Goal: Task Accomplishment & Management: Manage account settings

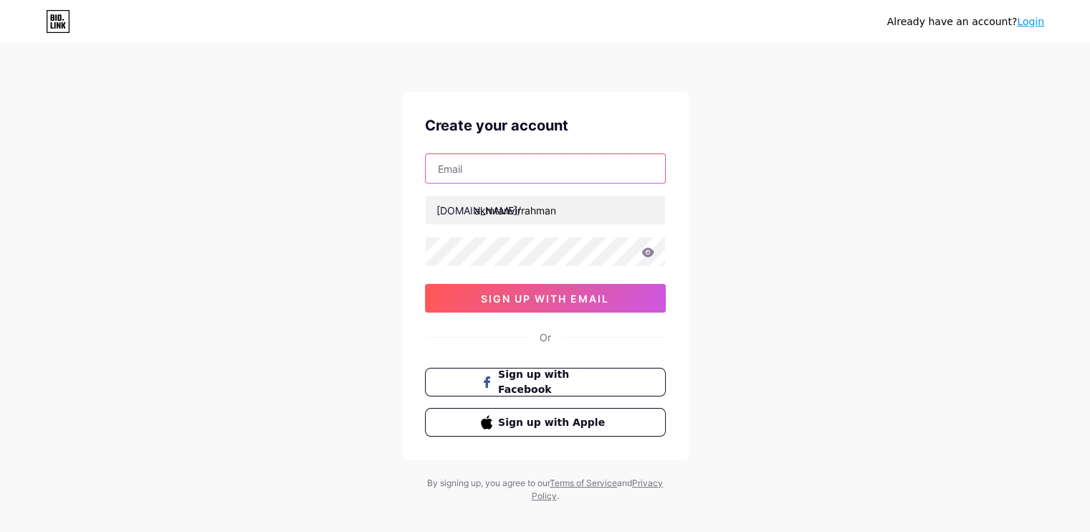
drag, startPoint x: 0, startPoint y: 0, endPoint x: 487, endPoint y: 171, distance: 515.6
click at [487, 171] on input "text" at bounding box center [545, 168] width 239 height 29
type input "[DOMAIN_NAME][EMAIL_ADDRESS][DOMAIN_NAME]"
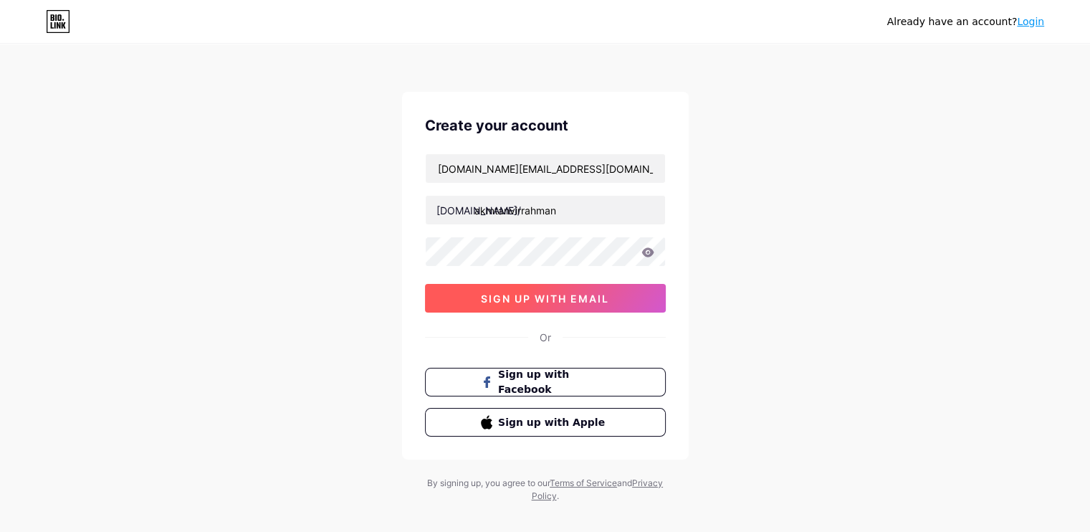
click at [590, 294] on span "sign up with email" at bounding box center [545, 298] width 128 height 12
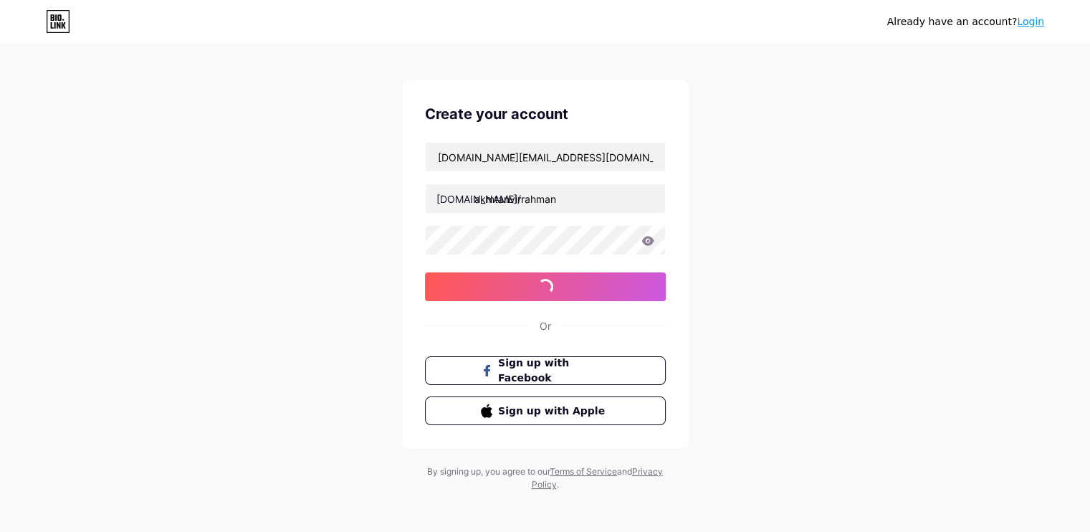
scroll to position [15, 0]
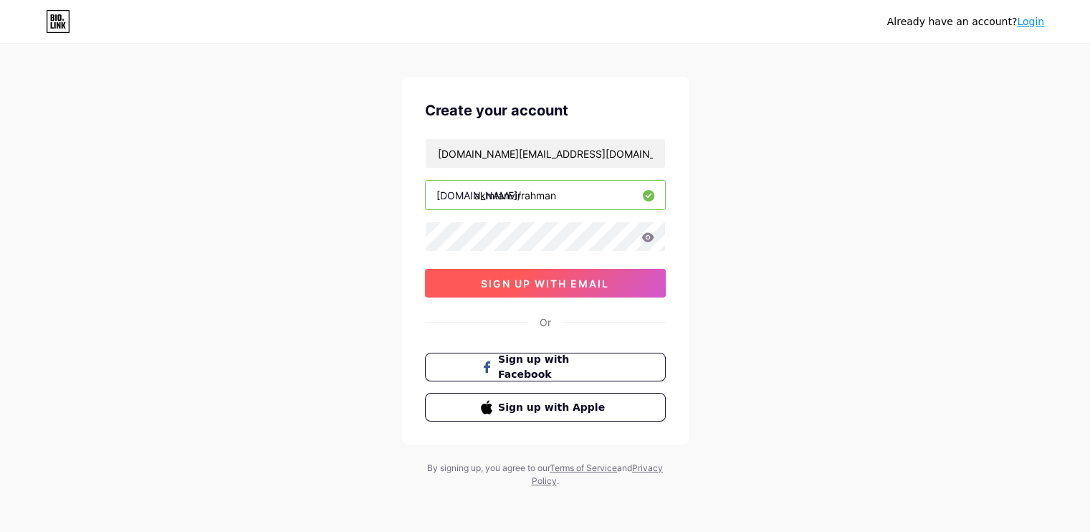
click at [560, 281] on span "sign up with email" at bounding box center [545, 283] width 128 height 12
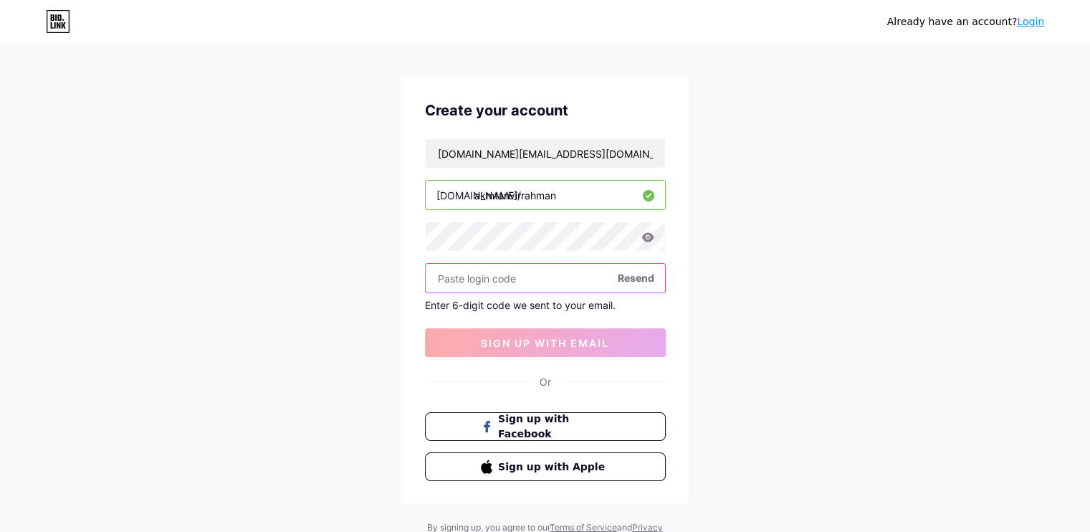
click at [510, 272] on input "text" at bounding box center [545, 278] width 239 height 29
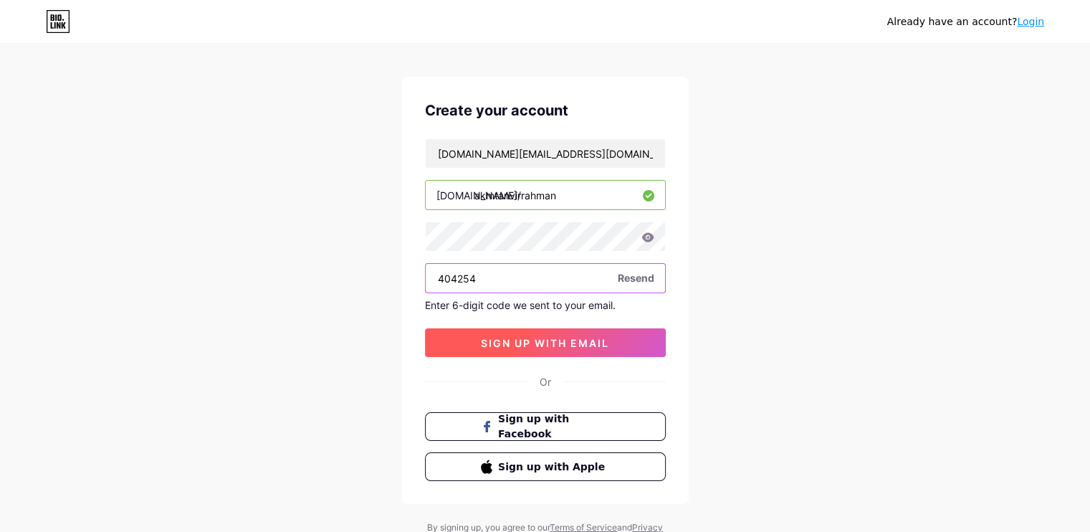
type input "404254"
click at [548, 347] on button "sign up with email" at bounding box center [545, 342] width 241 height 29
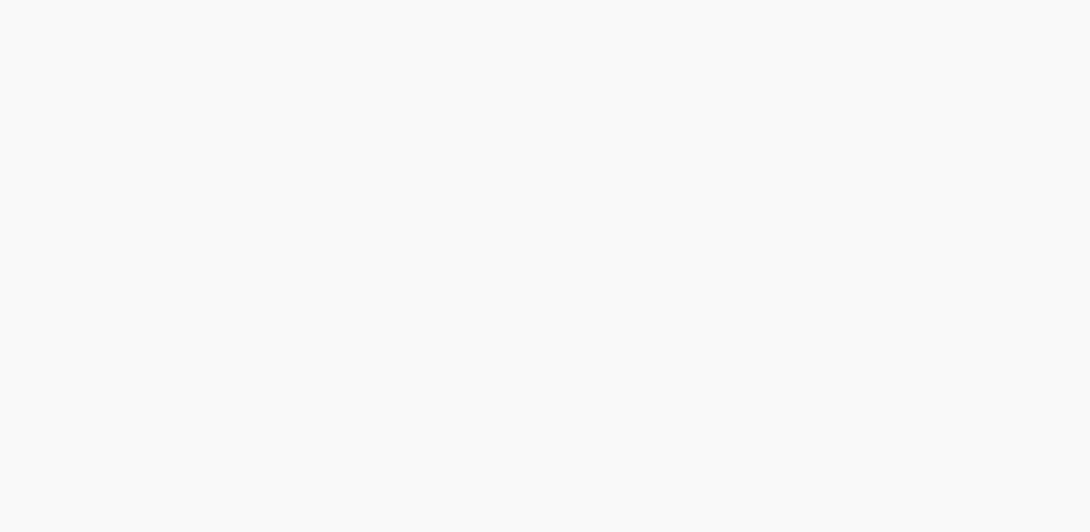
scroll to position [0, 0]
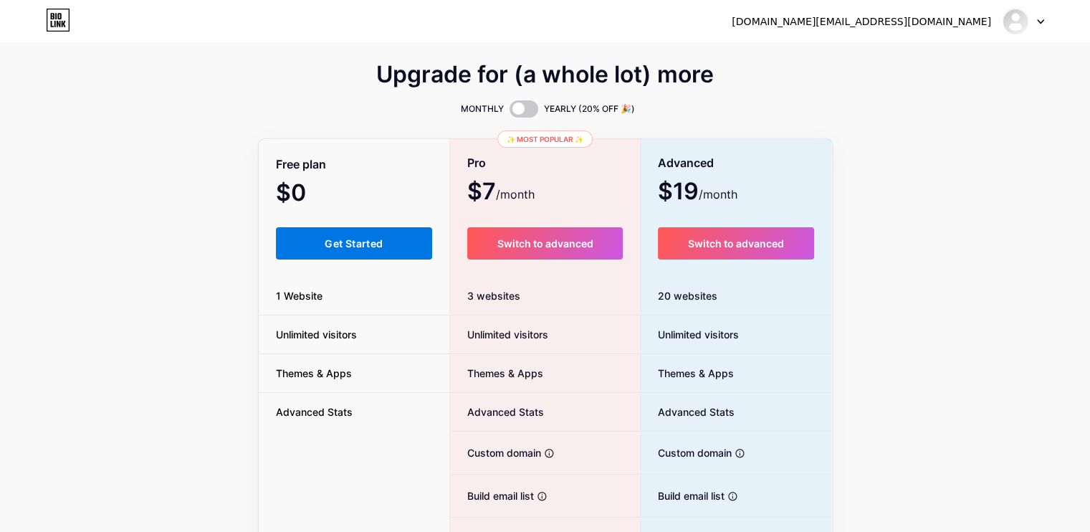
click at [373, 243] on span "Get Started" at bounding box center [354, 243] width 58 height 12
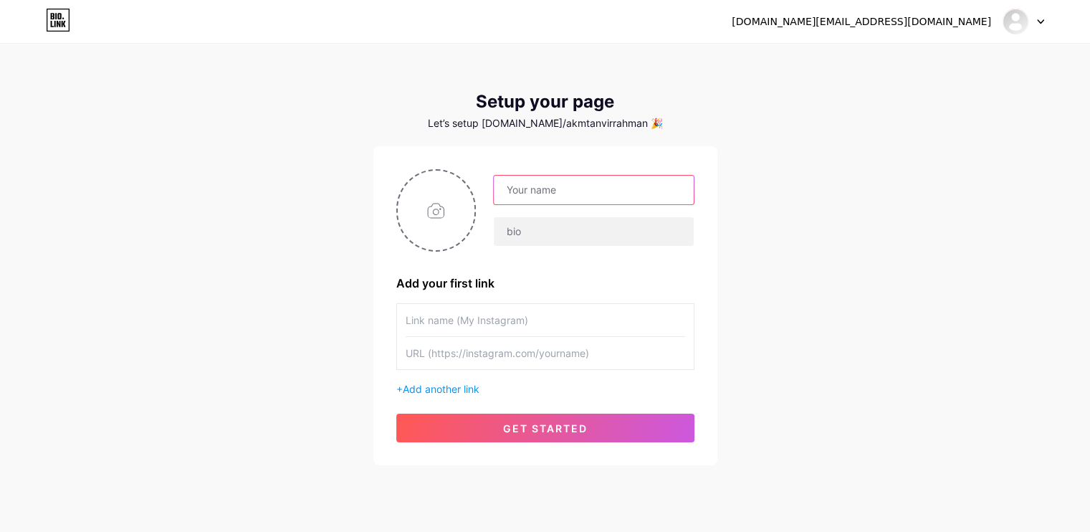
click at [590, 191] on input "text" at bounding box center [593, 190] width 199 height 29
type input "A. K. M. [PERSON_NAME]"
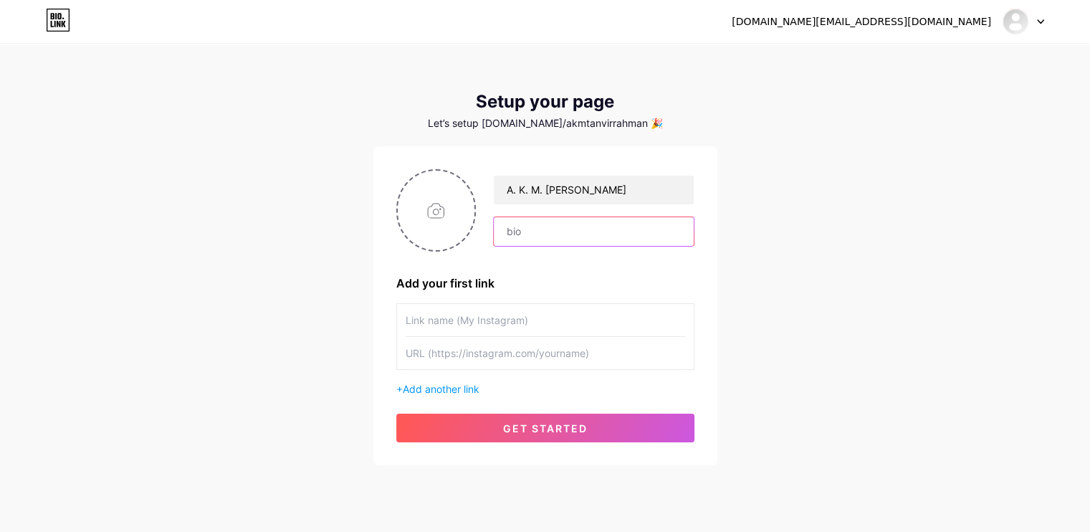
click at [597, 237] on input "text" at bounding box center [593, 231] width 199 height 29
paste input "[URL][DOMAIN_NAME]"
type input "[URL][DOMAIN_NAME]"
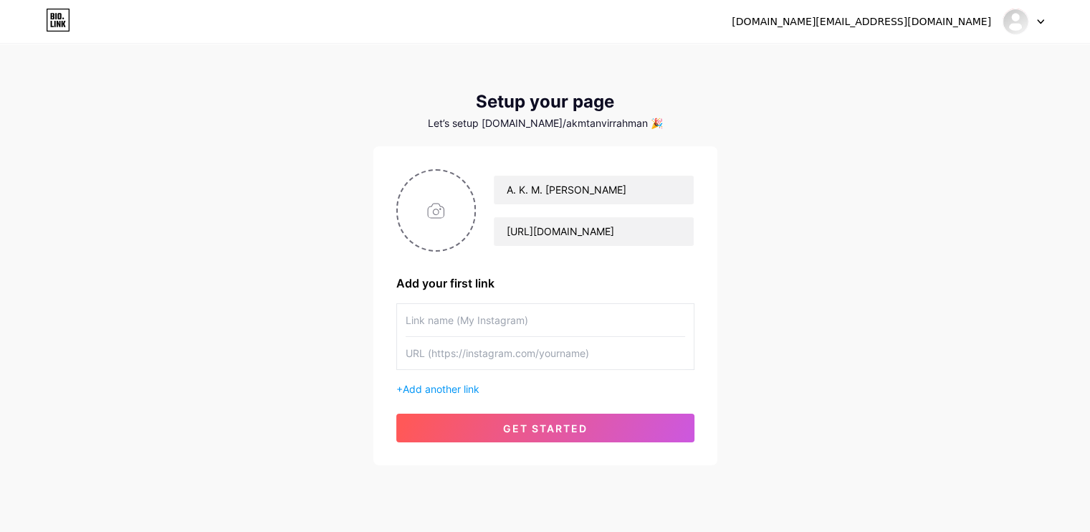
click at [452, 317] on input "text" at bounding box center [545, 320] width 279 height 32
paste input "odvootsourav"
type input "odvootsourav"
click at [503, 346] on input "text" at bounding box center [545, 353] width 279 height 32
paste input "[URL][DOMAIN_NAME]"
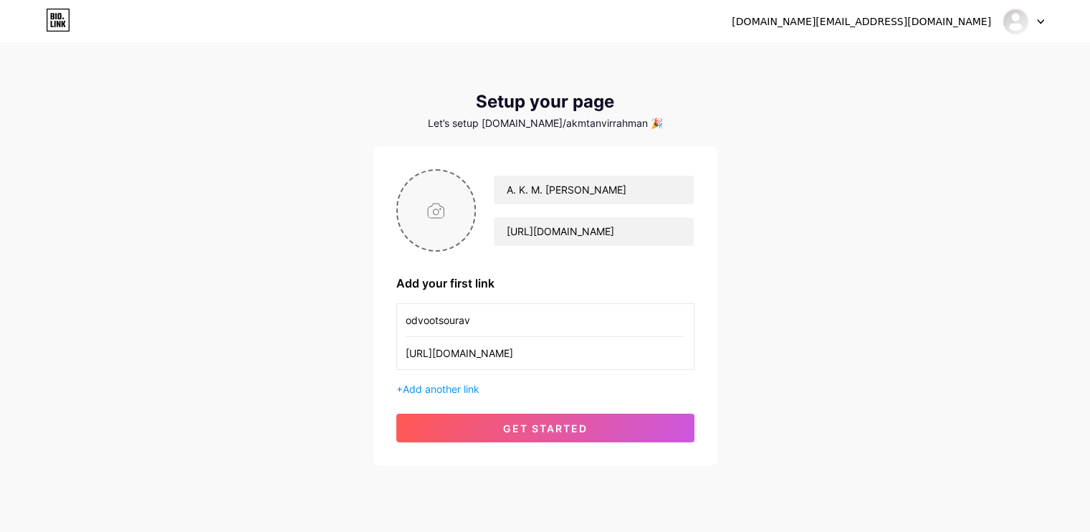
type input "[URL][DOMAIN_NAME]"
click at [450, 193] on input "file" at bounding box center [436, 211] width 77 height 80
click at [442, 386] on span "Add another link" at bounding box center [441, 389] width 77 height 12
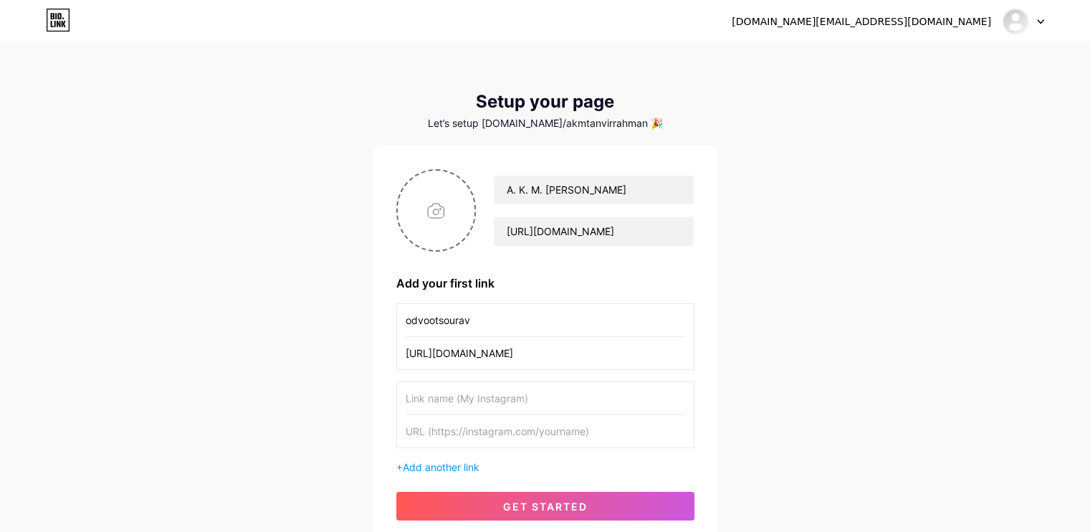
click at [515, 394] on input "text" at bounding box center [545, 398] width 279 height 32
click at [478, 352] on input "[URL][DOMAIN_NAME]" at bounding box center [545, 353] width 279 height 32
click at [401, 317] on div "odvootsourav [URL][DOMAIN_NAME]" at bounding box center [545, 336] width 298 height 67
click at [406, 320] on input "odvootsourav" at bounding box center [545, 320] width 279 height 32
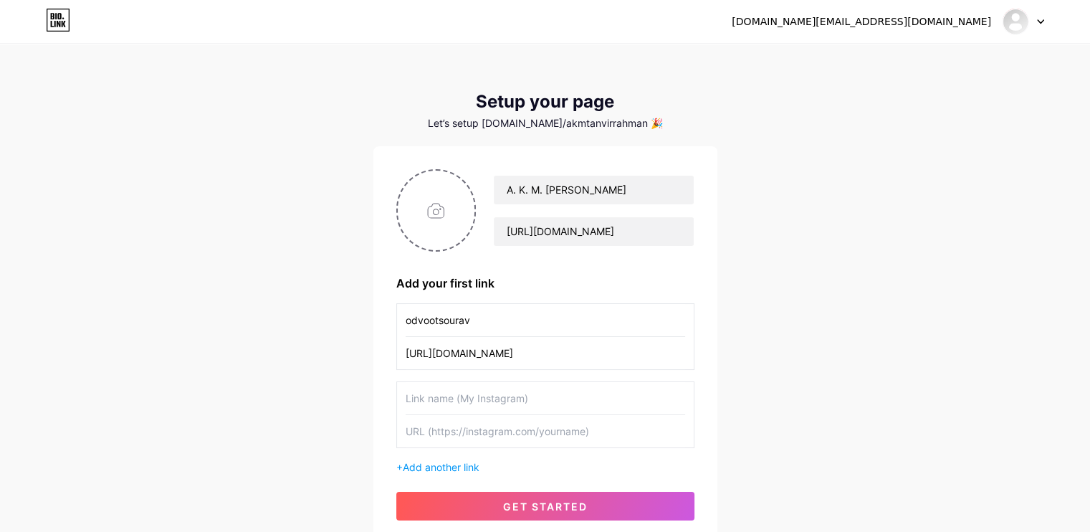
paste input "instagram"
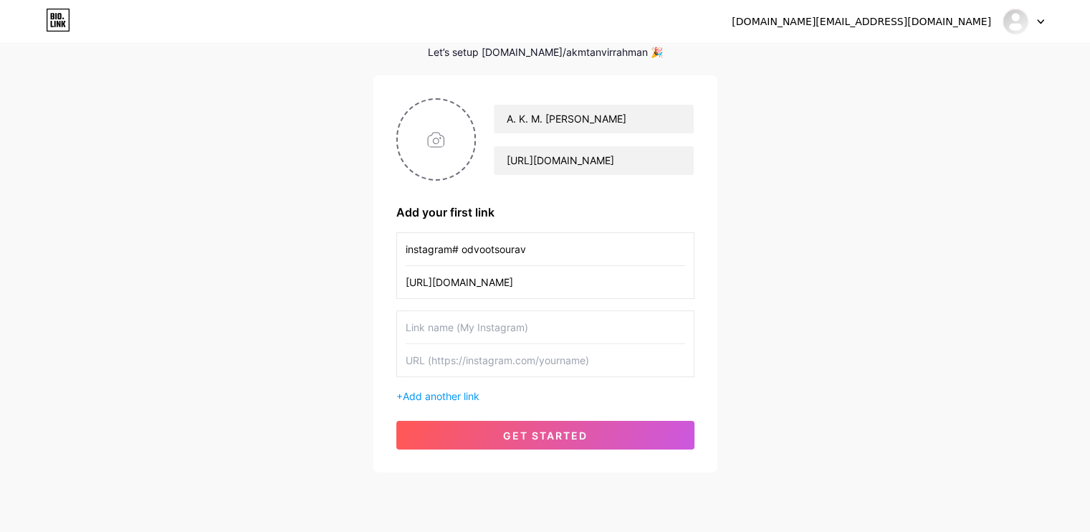
scroll to position [72, 0]
type input "instagram# odvootsourav"
click at [479, 312] on input "text" at bounding box center [545, 326] width 279 height 32
paste input "[URL][DOMAIN_NAME]"
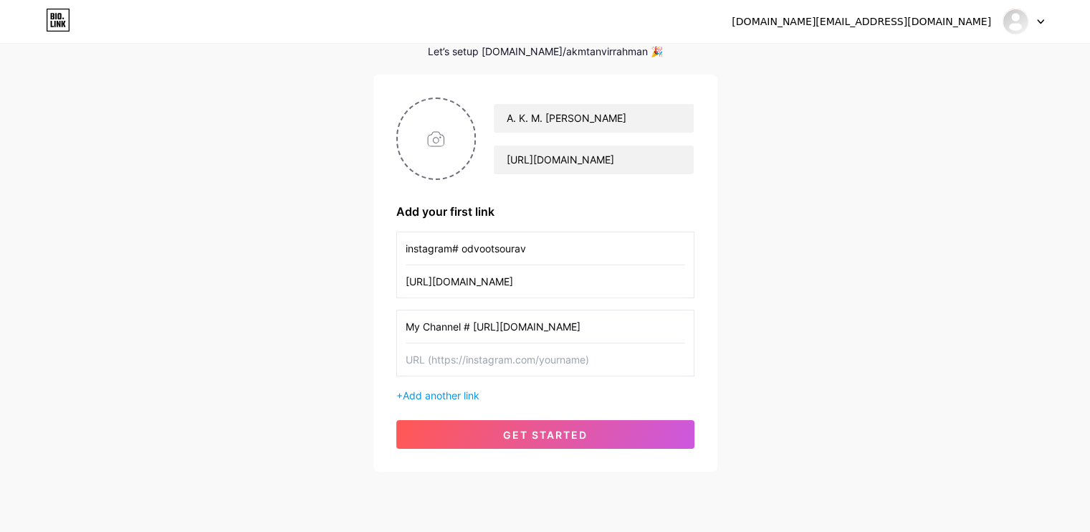
click at [452, 323] on input "My Channel # [URL][DOMAIN_NAME]" at bounding box center [545, 326] width 279 height 32
drag, startPoint x: 462, startPoint y: 320, endPoint x: 810, endPoint y: 345, distance: 348.5
click at [810, 345] on div "[DOMAIN_NAME][EMAIL_ADDRESS][DOMAIN_NAME] Dashboard Logout Setup your page Let’…" at bounding box center [545, 222] width 1090 height 589
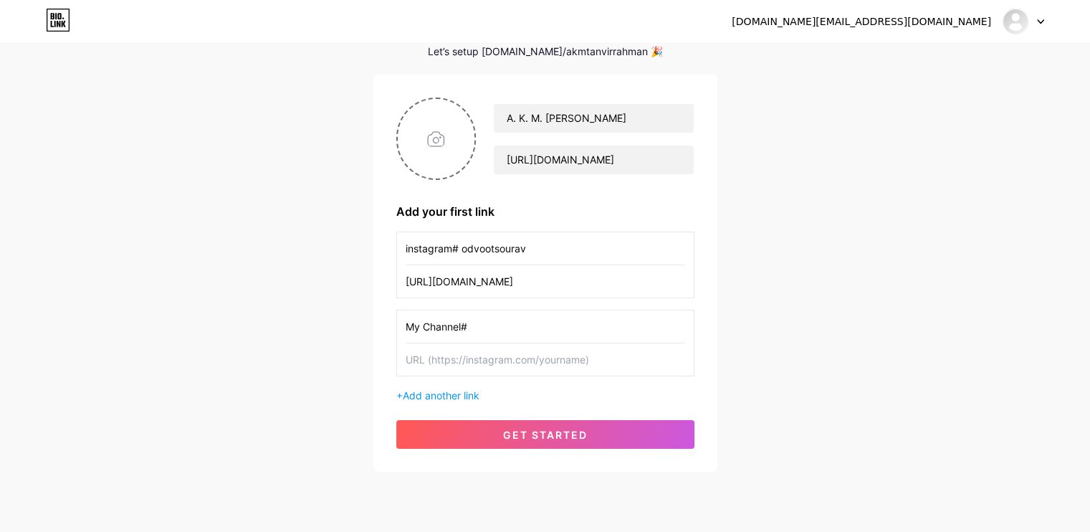
type input "My Channel#"
click at [489, 365] on input "text" at bounding box center [545, 359] width 279 height 32
paste input "[URL][DOMAIN_NAME]"
drag, startPoint x: 545, startPoint y: 358, endPoint x: 735, endPoint y: 396, distance: 193.7
click at [735, 396] on div "[DOMAIN_NAME][EMAIL_ADDRESS][DOMAIN_NAME] Dashboard Logout Setup your page Let’…" at bounding box center [545, 222] width 1090 height 589
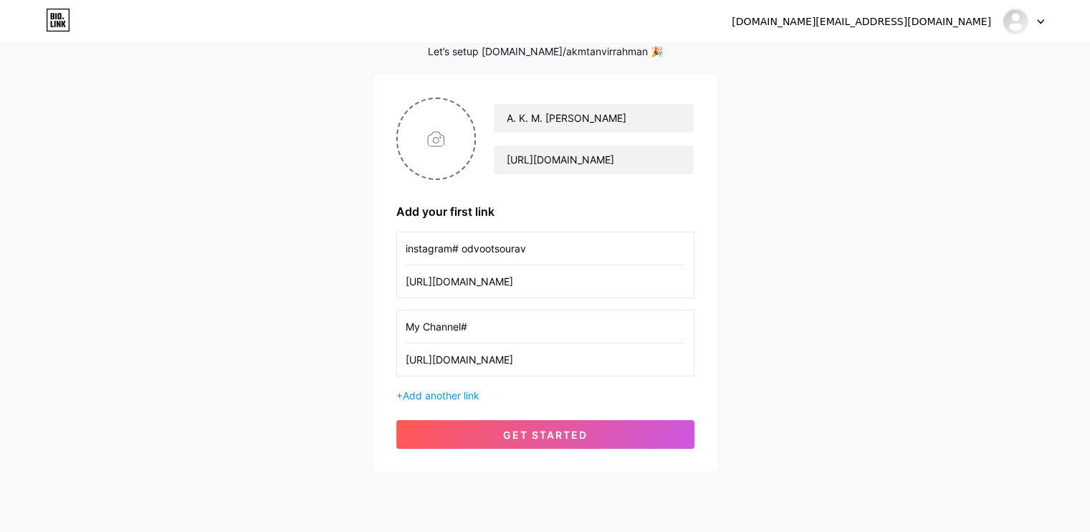
type input "[URL][DOMAIN_NAME]"
click at [530, 324] on input "My Channel#" at bounding box center [545, 326] width 279 height 32
paste input "Madnessredefined"
type input "My Channel# Madnessredefined"
click at [453, 389] on span "Add another link" at bounding box center [441, 395] width 77 height 12
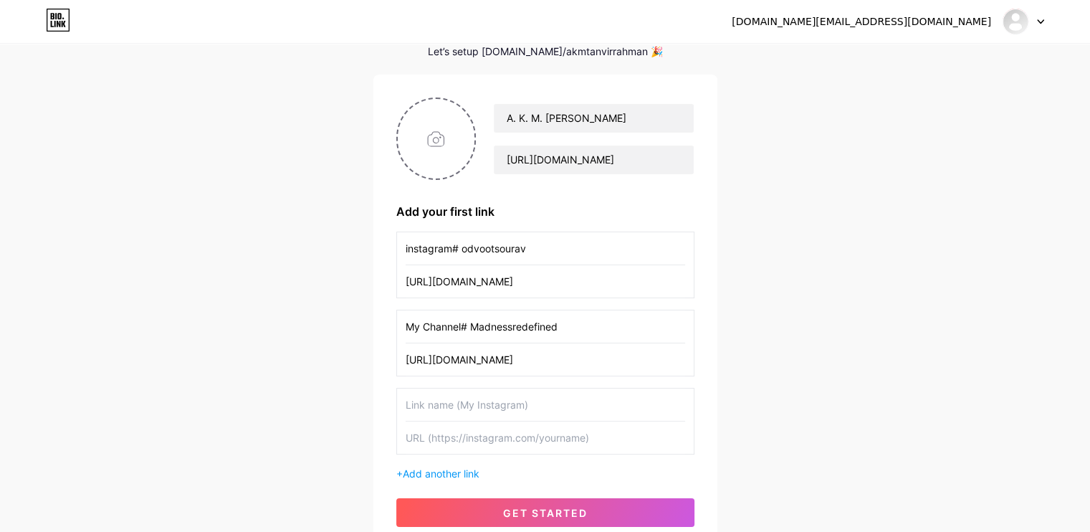
click at [520, 403] on input "text" at bounding box center [545, 404] width 279 height 32
paste input "[URL][DOMAIN_NAME]"
drag, startPoint x: 477, startPoint y: 404, endPoint x: 770, endPoint y: 406, distance: 293.8
click at [770, 406] on div "[DOMAIN_NAME][EMAIL_ADDRESS][DOMAIN_NAME] Dashboard Logout Setup your page Let’…" at bounding box center [545, 261] width 1090 height 667
type input "My Facebook#"
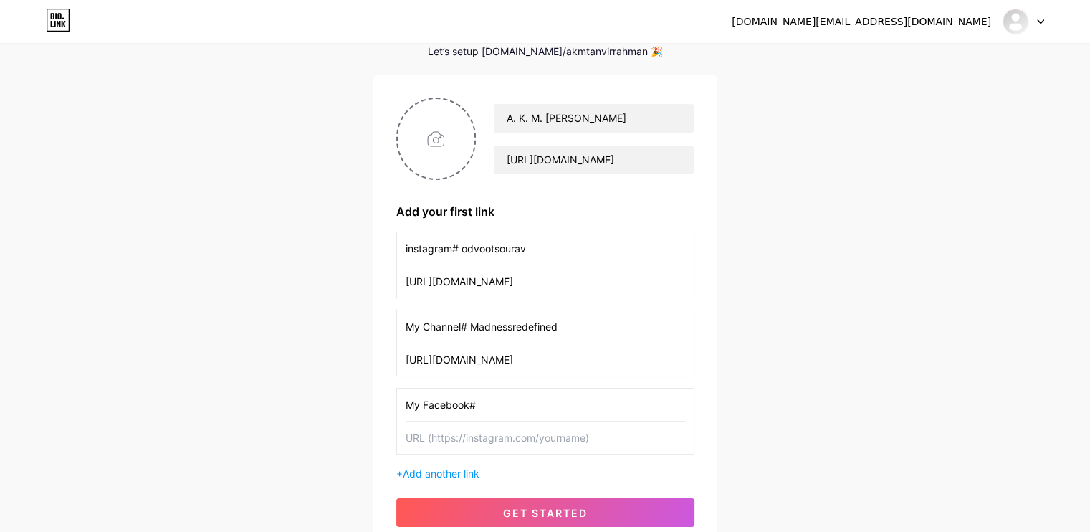
click at [474, 438] on input "text" at bounding box center [545, 437] width 279 height 32
paste input "[URL][DOMAIN_NAME]"
drag, startPoint x: 537, startPoint y: 436, endPoint x: 601, endPoint y: 438, distance: 63.1
click at [601, 438] on input "[URL][DOMAIN_NAME]" at bounding box center [545, 437] width 279 height 32
type input "[URL][DOMAIN_NAME]"
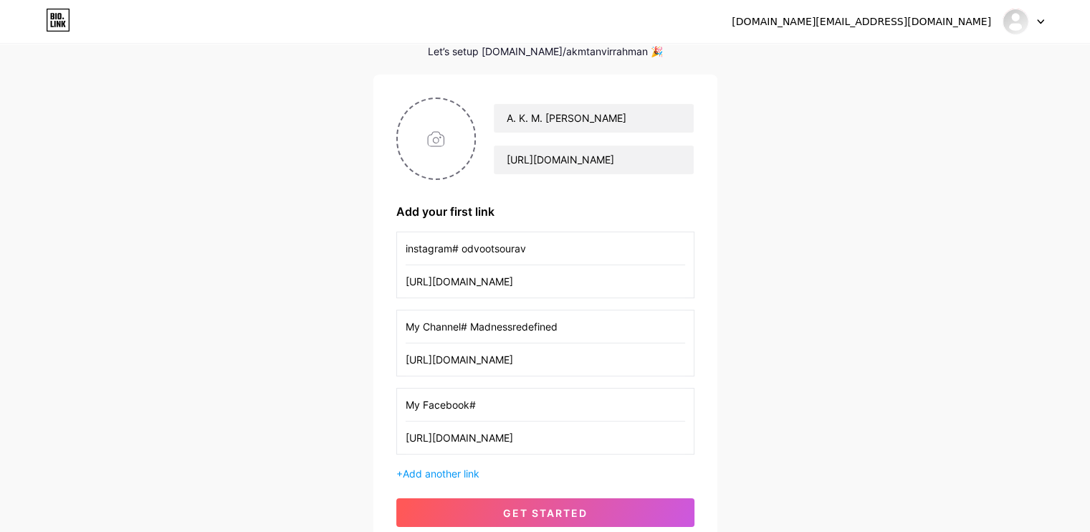
click at [508, 402] on input "My Facebook#" at bounding box center [545, 404] width 279 height 32
paste input "odvootsourav"
click at [484, 405] on input "My Facebook# odvootsourav" at bounding box center [545, 404] width 279 height 32
click at [519, 405] on input "My Facebook# Odvootsourav" at bounding box center [545, 404] width 279 height 32
click at [513, 401] on input "My Facebook# OdvootSourav" at bounding box center [545, 404] width 279 height 32
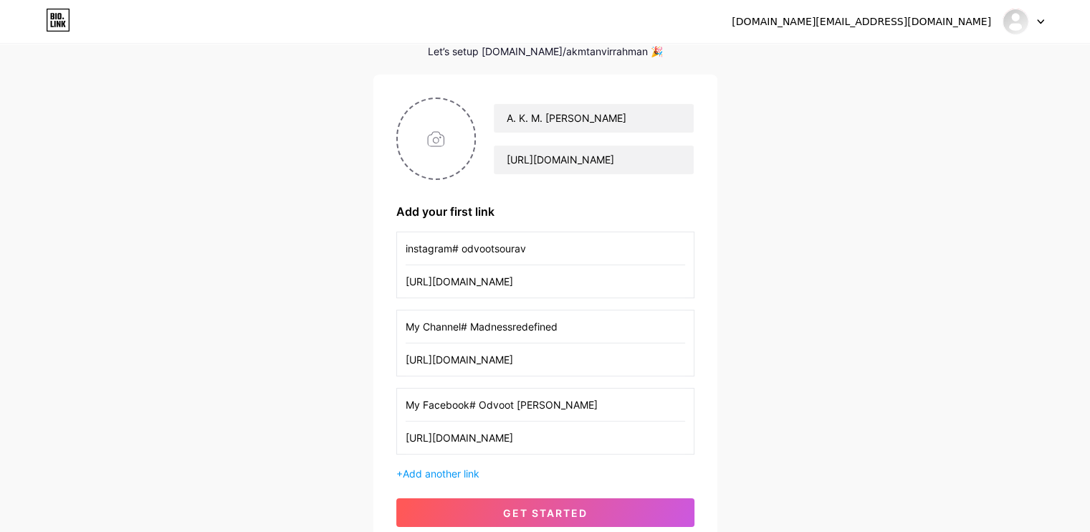
drag, startPoint x: 538, startPoint y: 406, endPoint x: 480, endPoint y: 408, distance: 58.1
click at [480, 408] on input "My Facebook# Odvoot [PERSON_NAME]" at bounding box center [545, 404] width 279 height 32
type input "My Facebook# Odvoot [PERSON_NAME]"
click at [493, 247] on input "instagram# odvootsourav" at bounding box center [545, 248] width 279 height 32
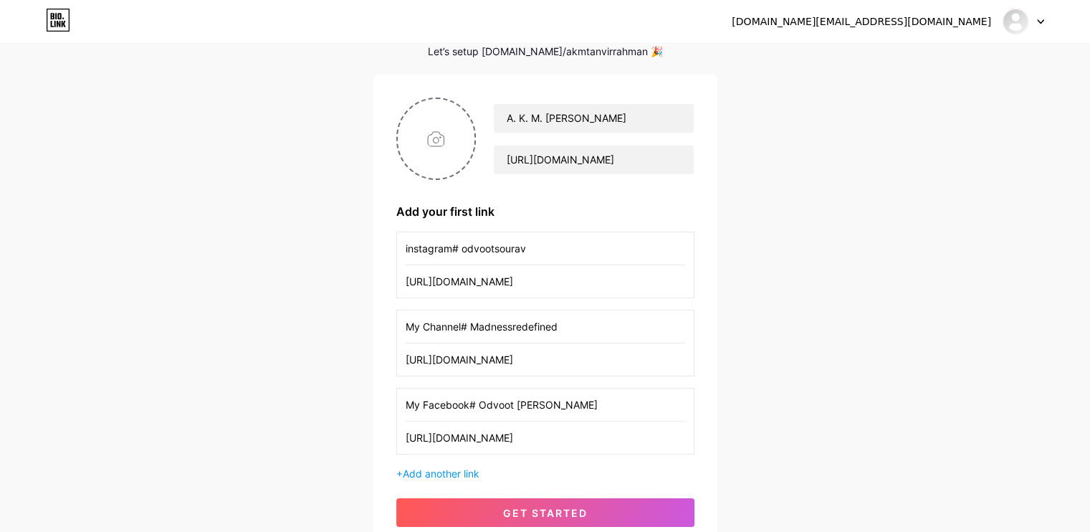
paste input "Odvoot S"
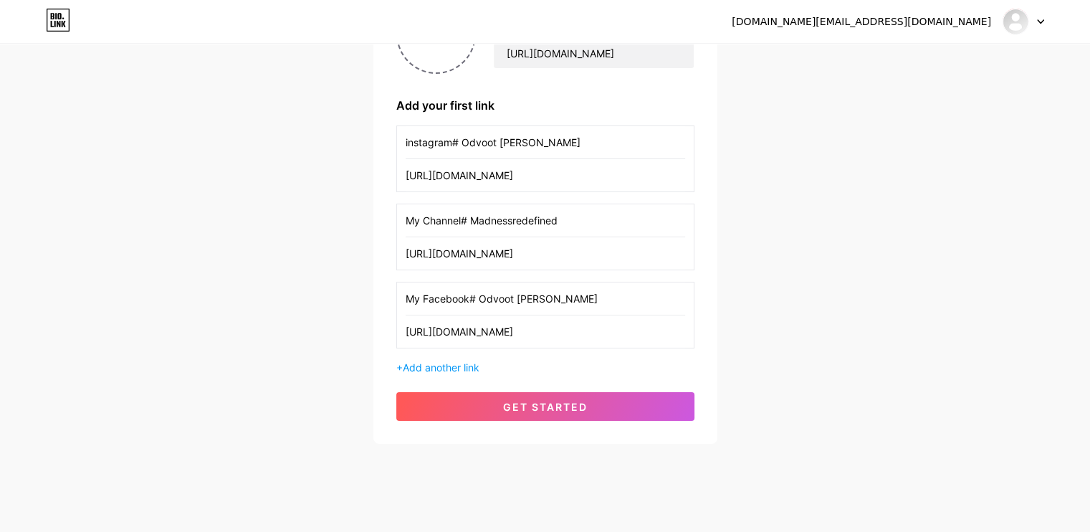
scroll to position [191, 0]
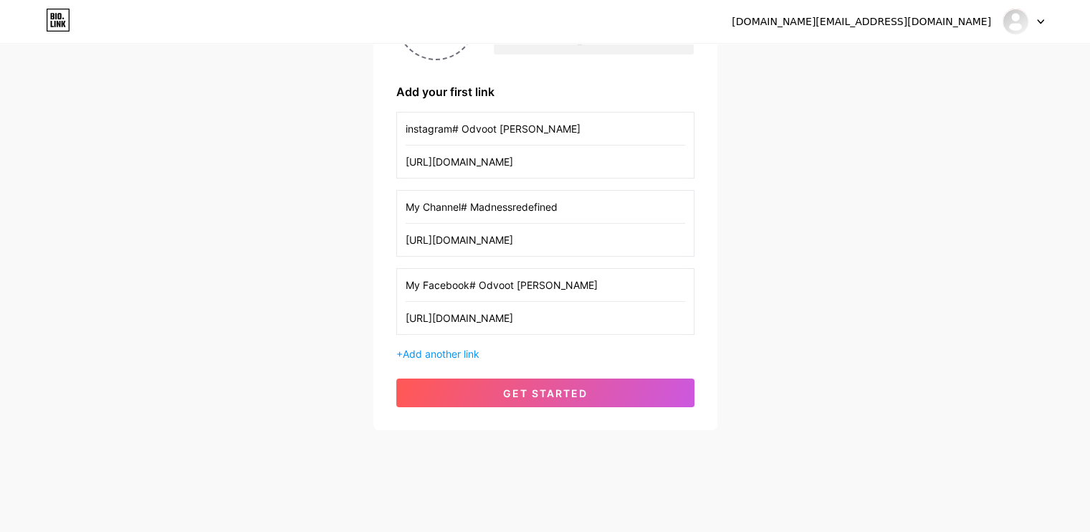
type input "instagram# Odvoot [PERSON_NAME]"
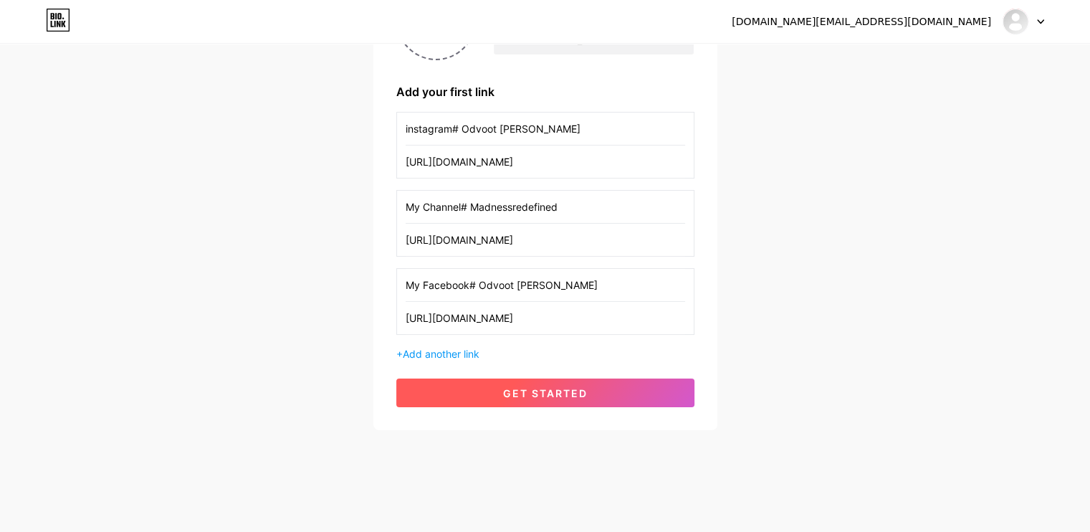
click at [542, 403] on button "get started" at bounding box center [545, 392] width 298 height 29
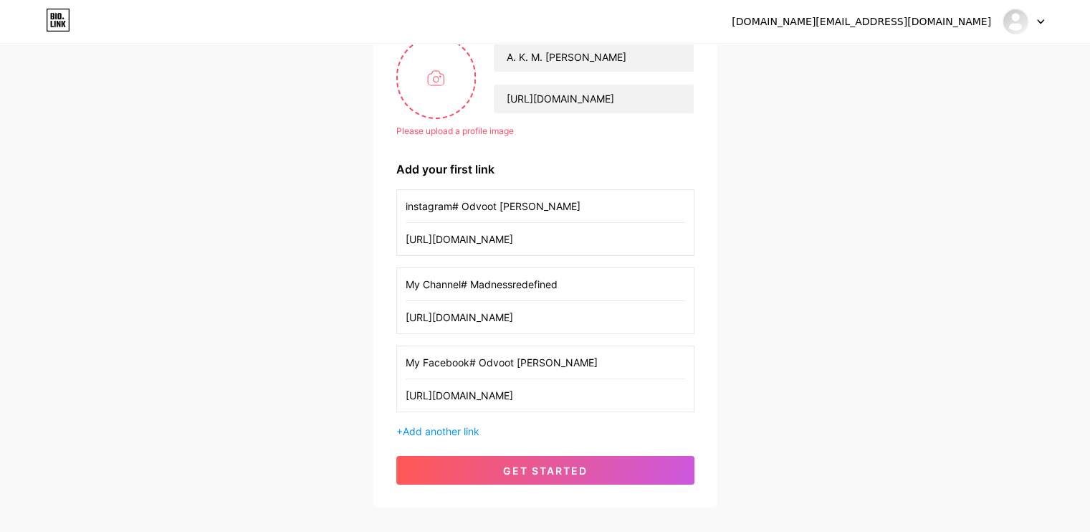
scroll to position [48, 0]
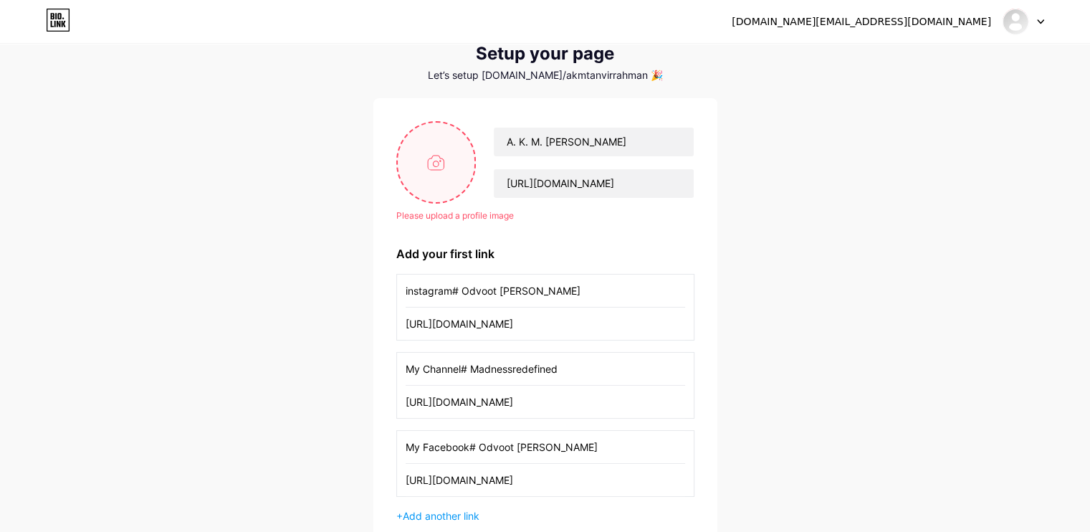
click at [443, 142] on input "file" at bounding box center [436, 163] width 77 height 80
type input "C:\fakepath\441511664_963056258849595_823098725282429634_n.jpg"
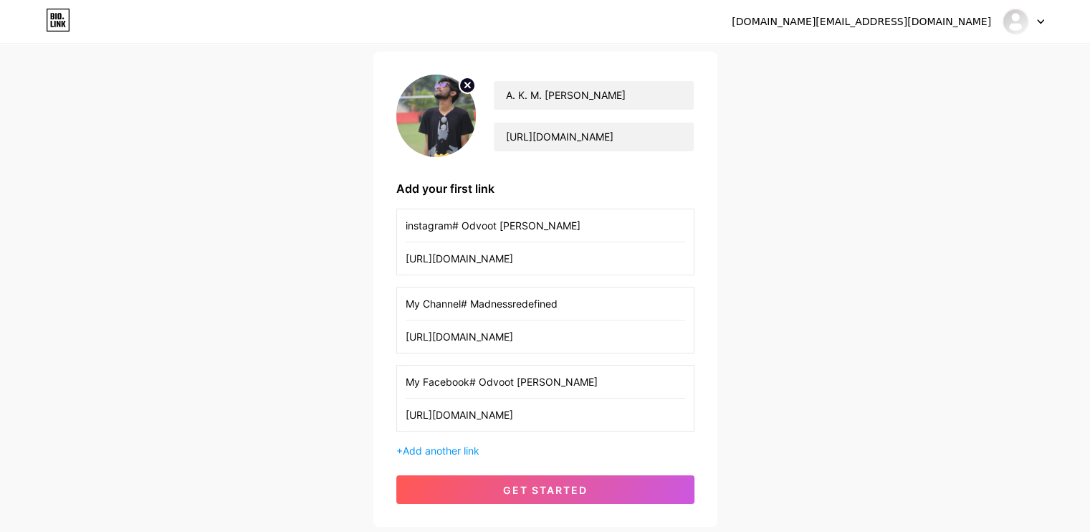
scroll to position [120, 0]
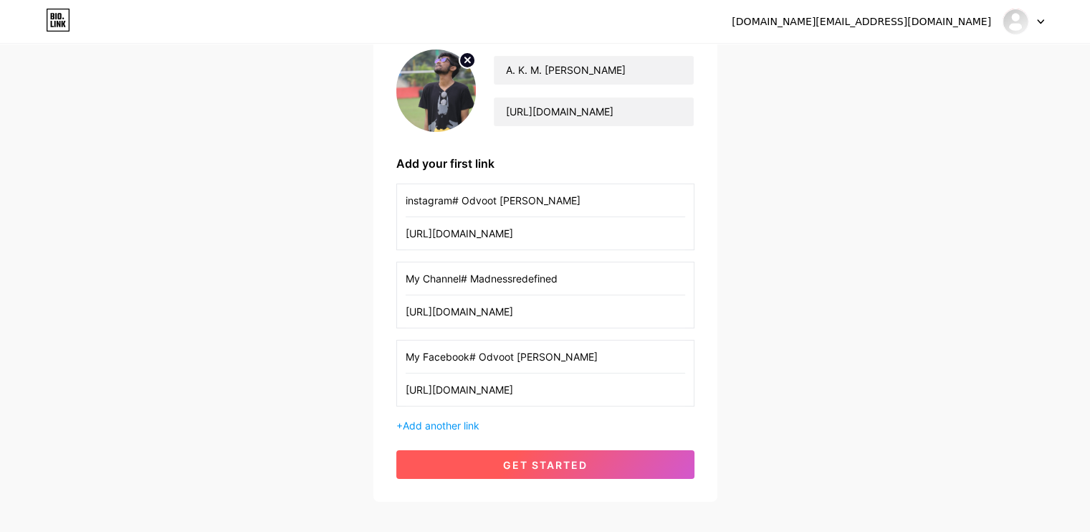
click at [611, 462] on button "get started" at bounding box center [545, 464] width 298 height 29
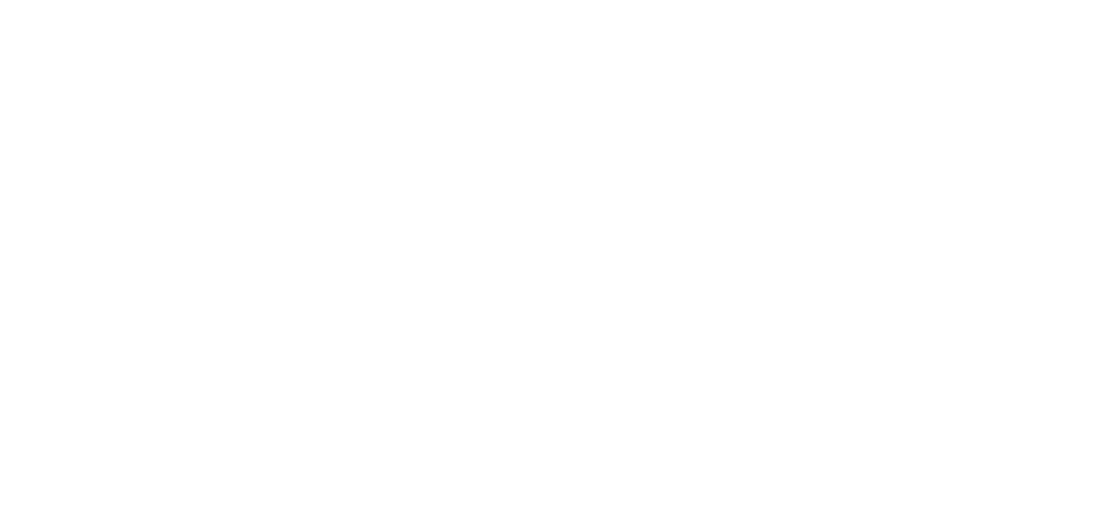
click at [1038, 0] on html at bounding box center [550, 0] width 1101 height 0
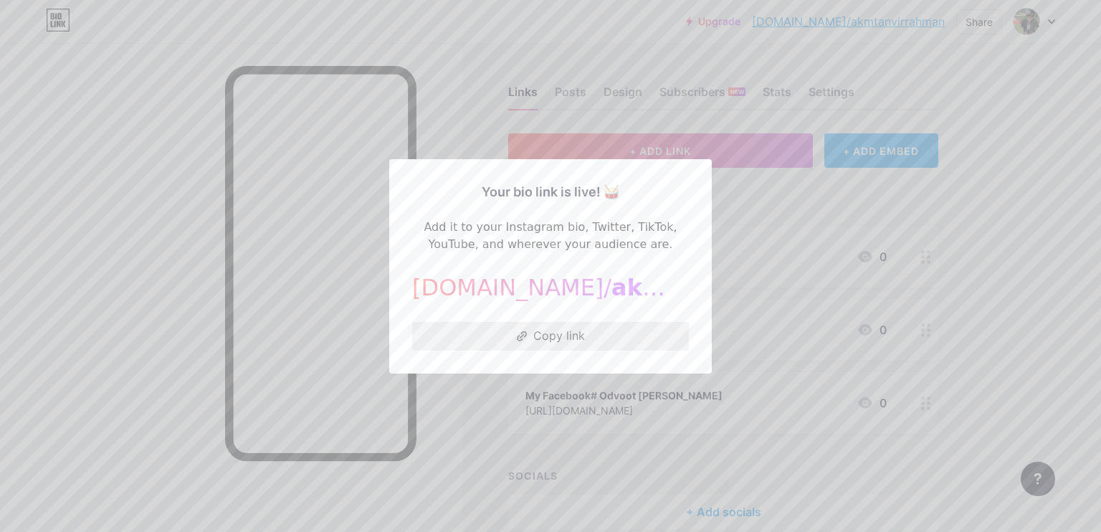
click at [579, 335] on button "Copy link" at bounding box center [550, 336] width 277 height 29
click at [586, 395] on div at bounding box center [550, 266] width 1101 height 532
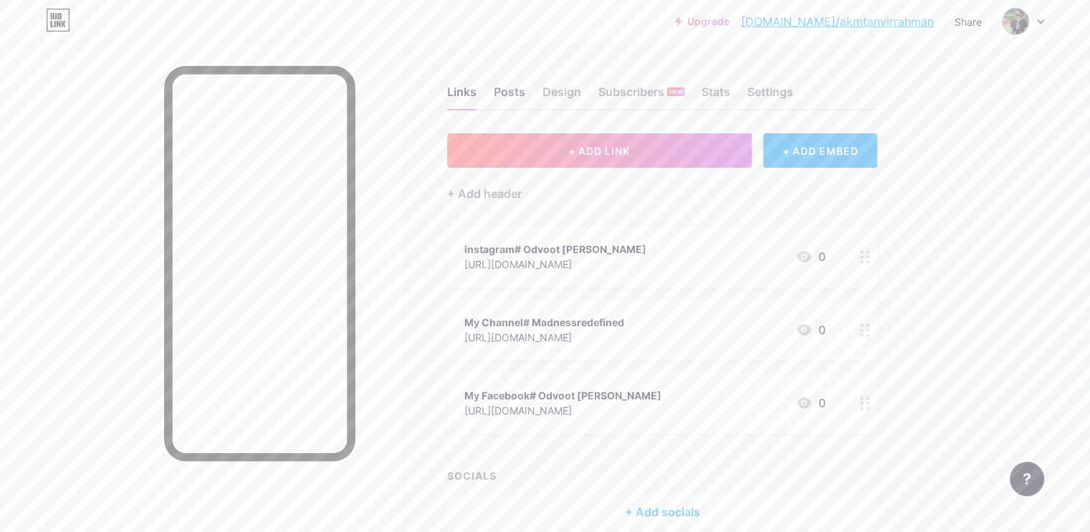
click at [525, 90] on div "Posts" at bounding box center [510, 96] width 32 height 26
click at [581, 95] on div "Design" at bounding box center [561, 96] width 39 height 26
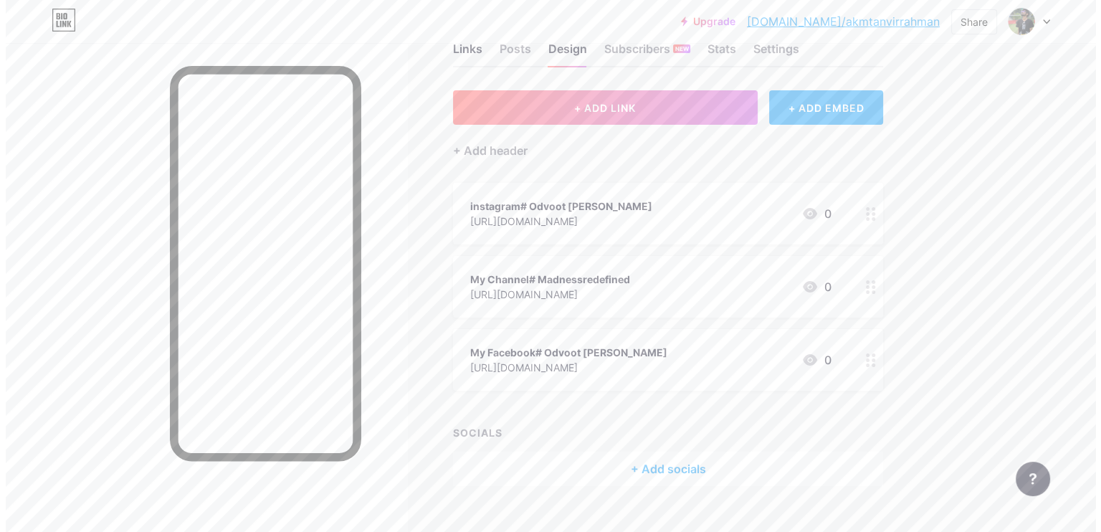
scroll to position [67, 0]
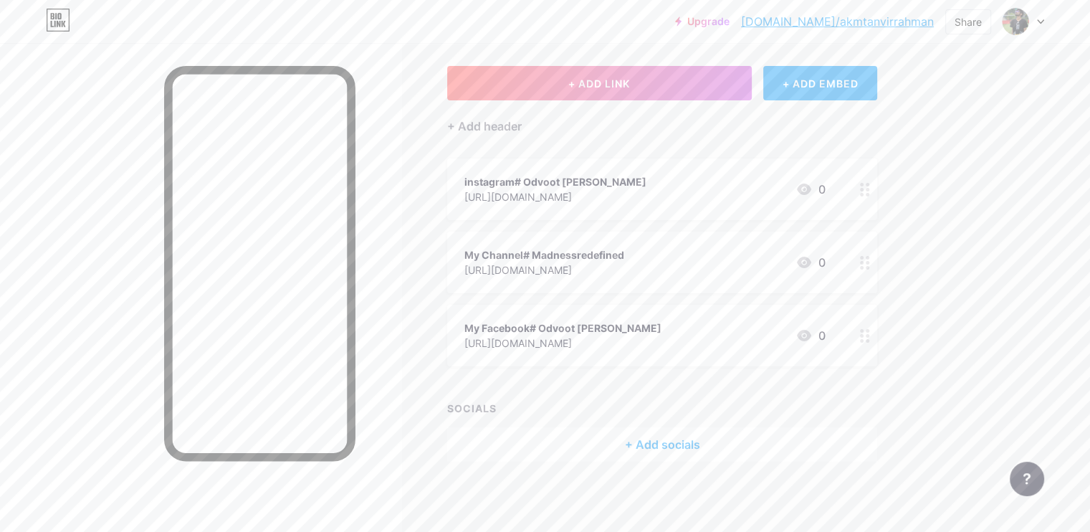
click at [758, 449] on div "+ Add socials" at bounding box center [662, 444] width 430 height 34
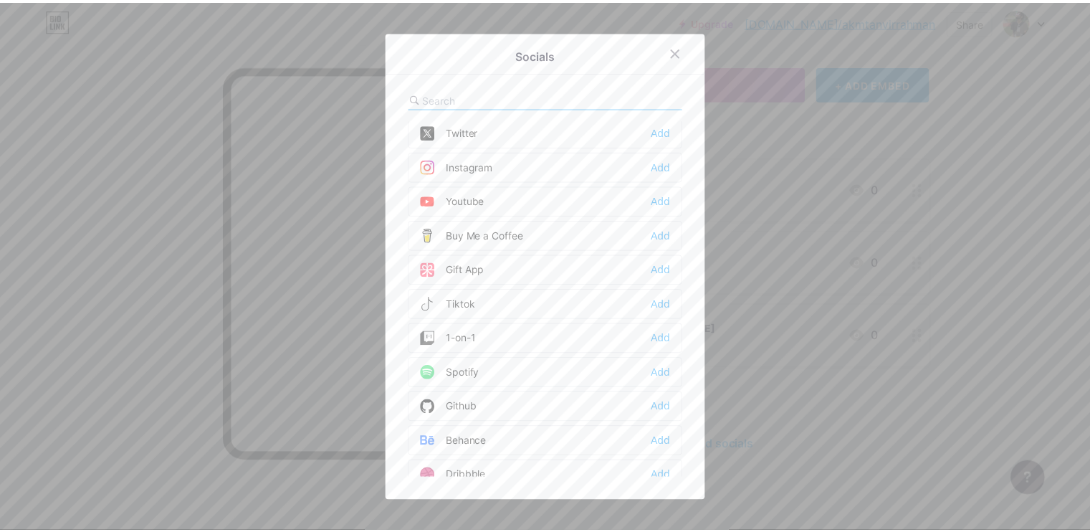
scroll to position [0, 0]
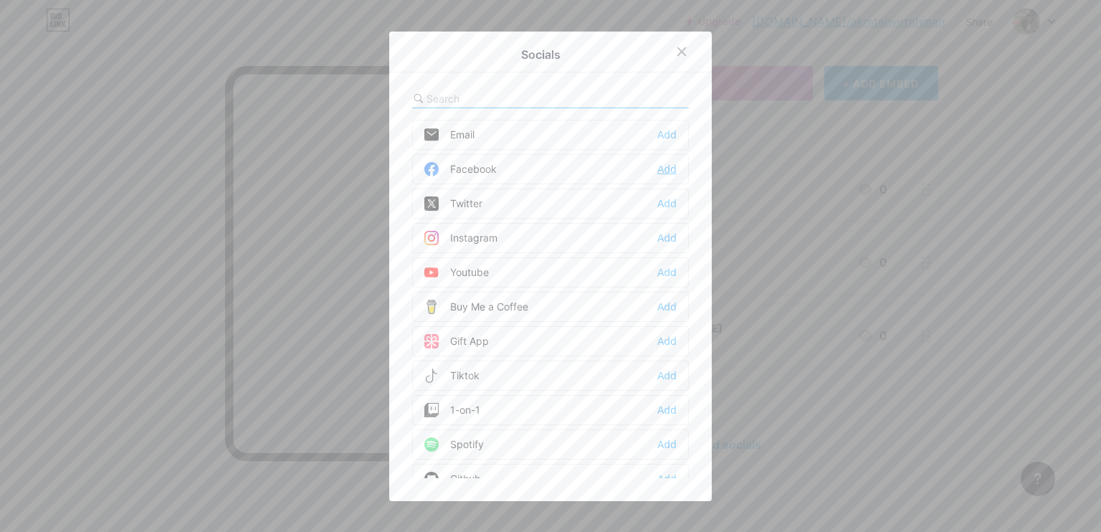
click at [668, 166] on div "Add" at bounding box center [666, 169] width 19 height 14
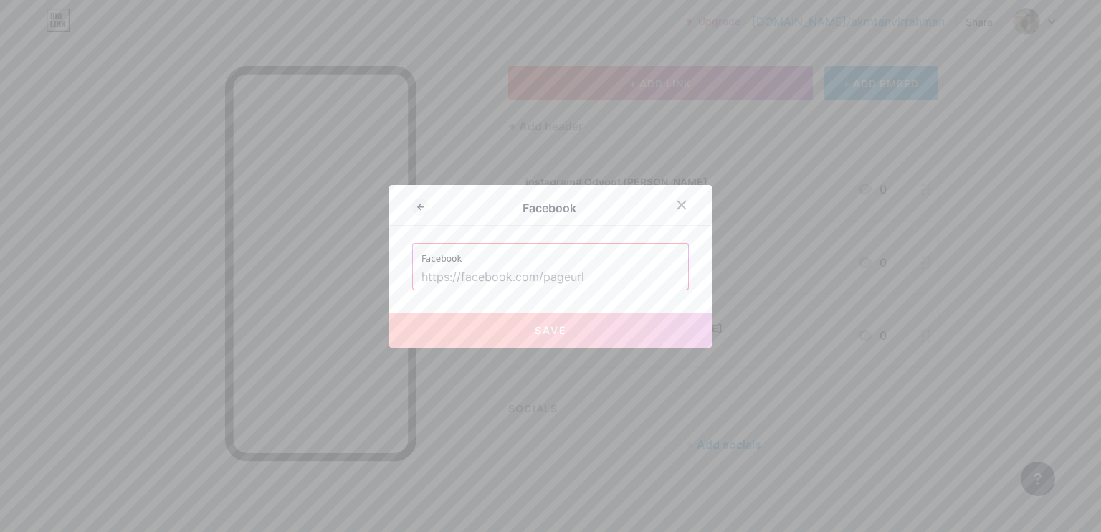
click at [558, 269] on input "text" at bounding box center [550, 277] width 258 height 24
paste input "[URL][DOMAIN_NAME]"
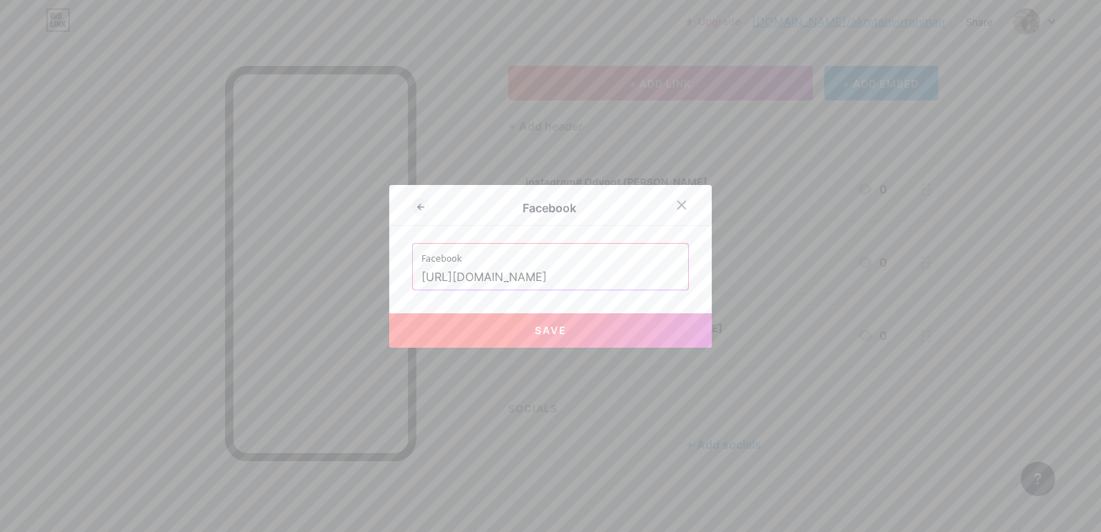
type input "[URL][DOMAIN_NAME]"
click at [562, 329] on button "Save" at bounding box center [550, 330] width 322 height 34
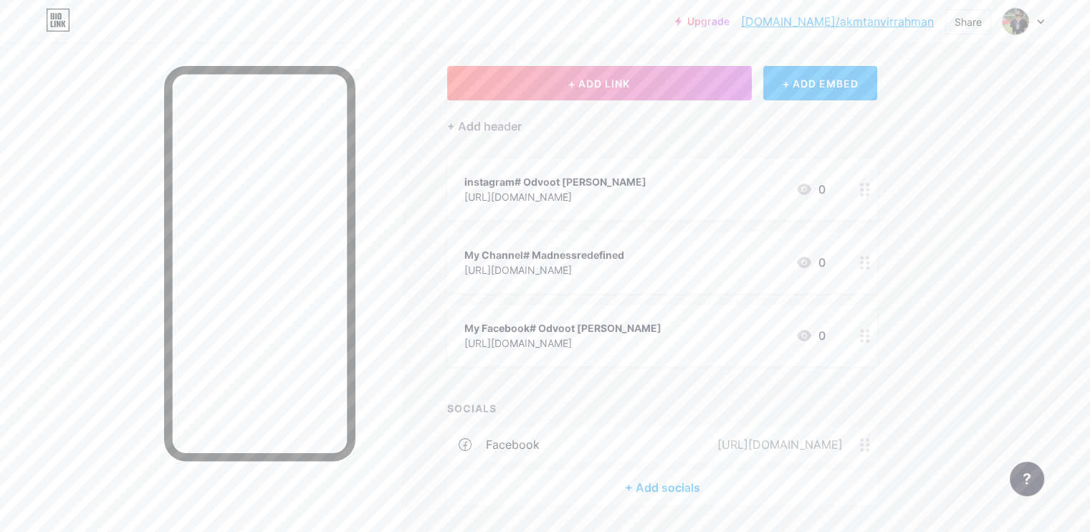
click at [870, 335] on icon at bounding box center [865, 336] width 10 height 14
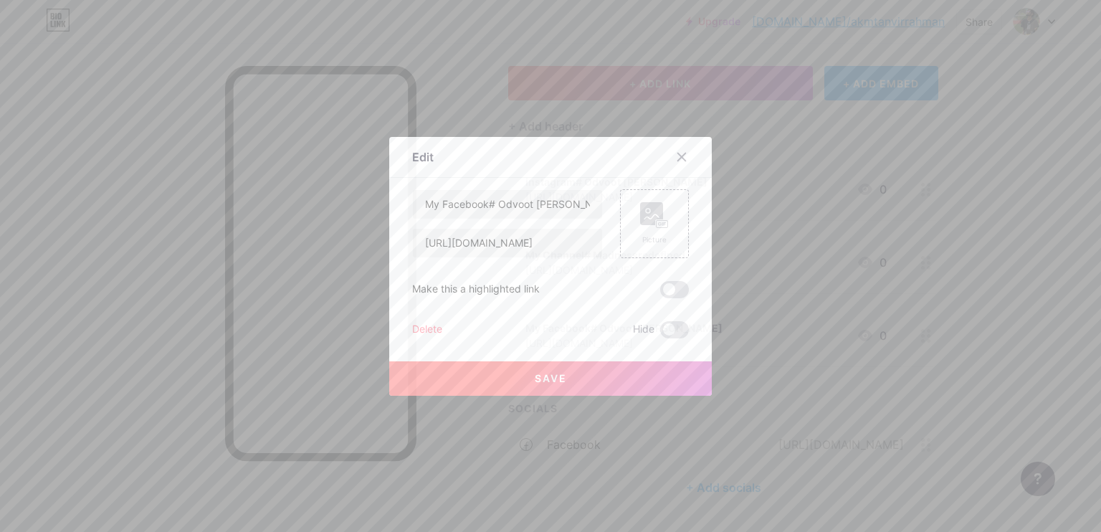
click at [413, 326] on div "Delete" at bounding box center [427, 329] width 30 height 17
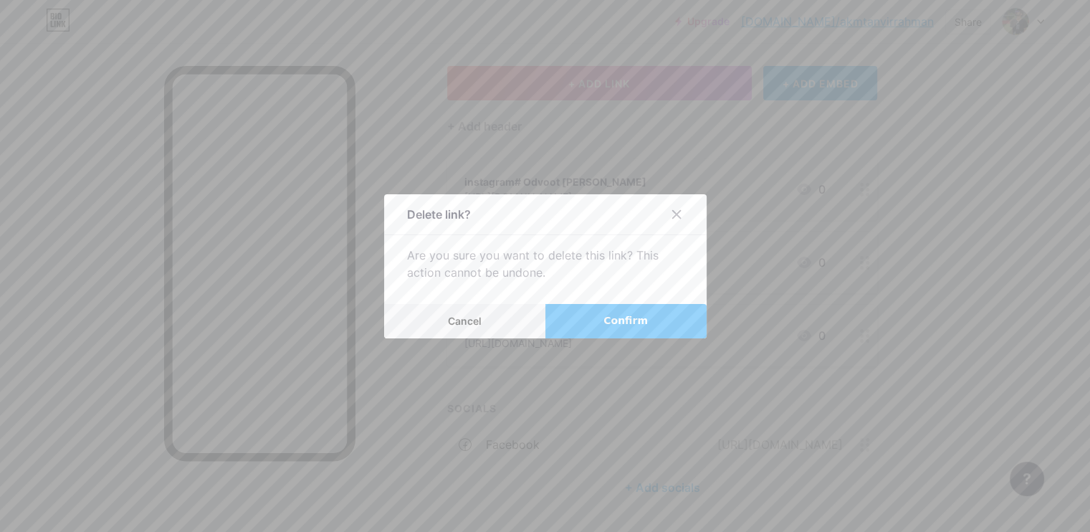
click at [596, 315] on button "Confirm" at bounding box center [625, 321] width 161 height 34
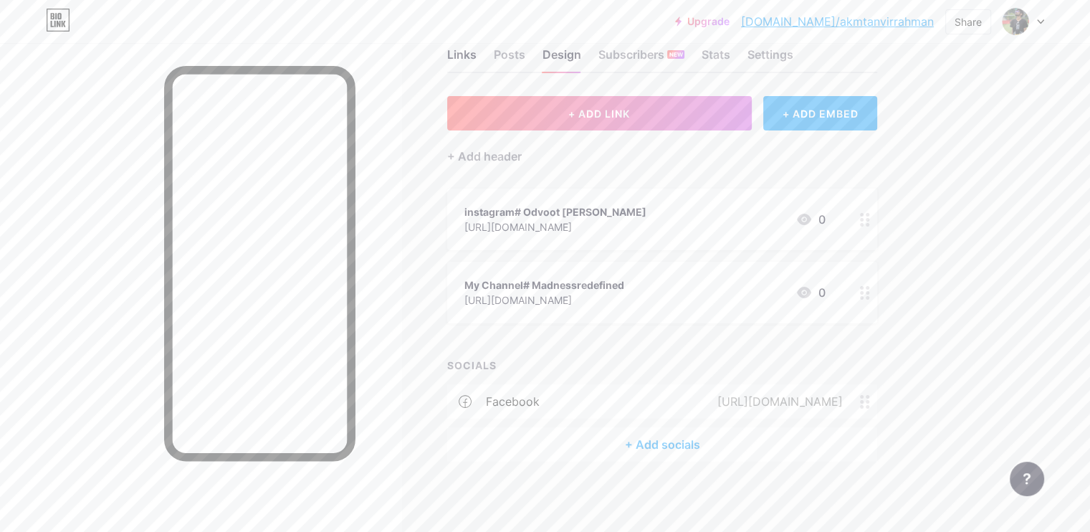
click at [734, 221] on div "instagram# Odvoot [PERSON_NAME] [URL][DOMAIN_NAME] 0" at bounding box center [644, 219] width 361 height 33
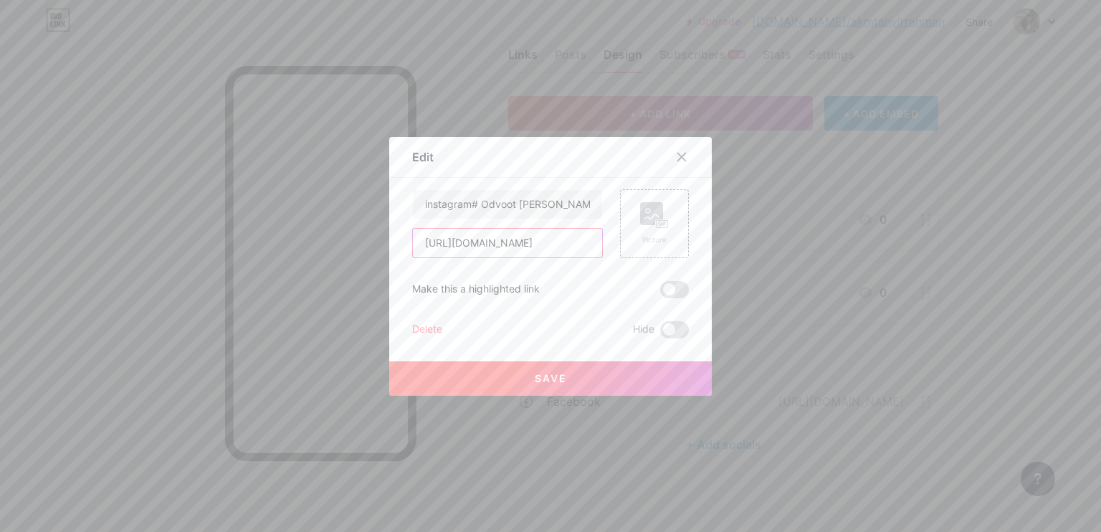
click at [570, 251] on input "[URL][DOMAIN_NAME]" at bounding box center [507, 243] width 189 height 29
click at [668, 326] on span at bounding box center [674, 329] width 29 height 17
click at [660, 333] on input "checkbox" at bounding box center [660, 333] width 0 height 0
click at [568, 381] on button "Save" at bounding box center [550, 378] width 322 height 34
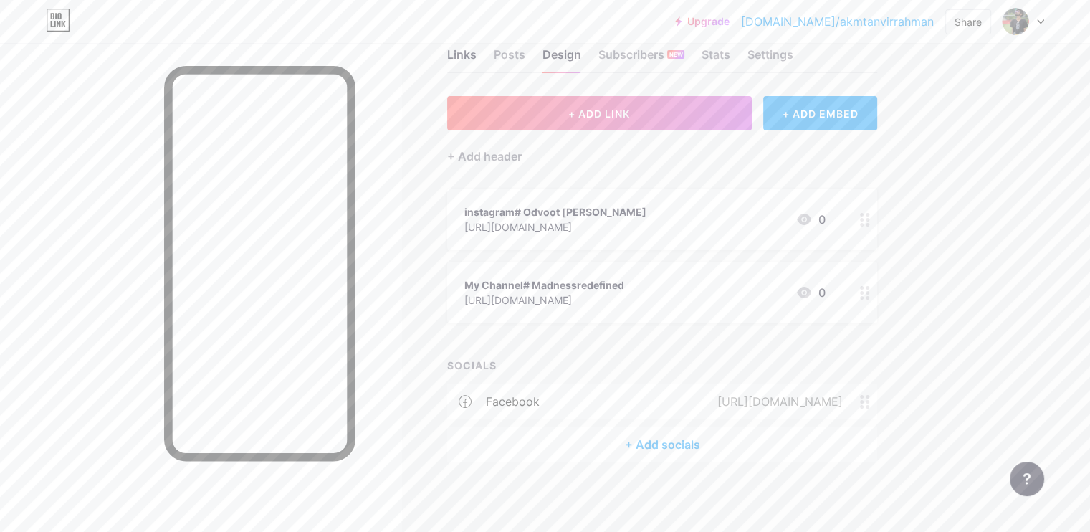
click at [753, 449] on div "+ Add socials" at bounding box center [662, 444] width 430 height 34
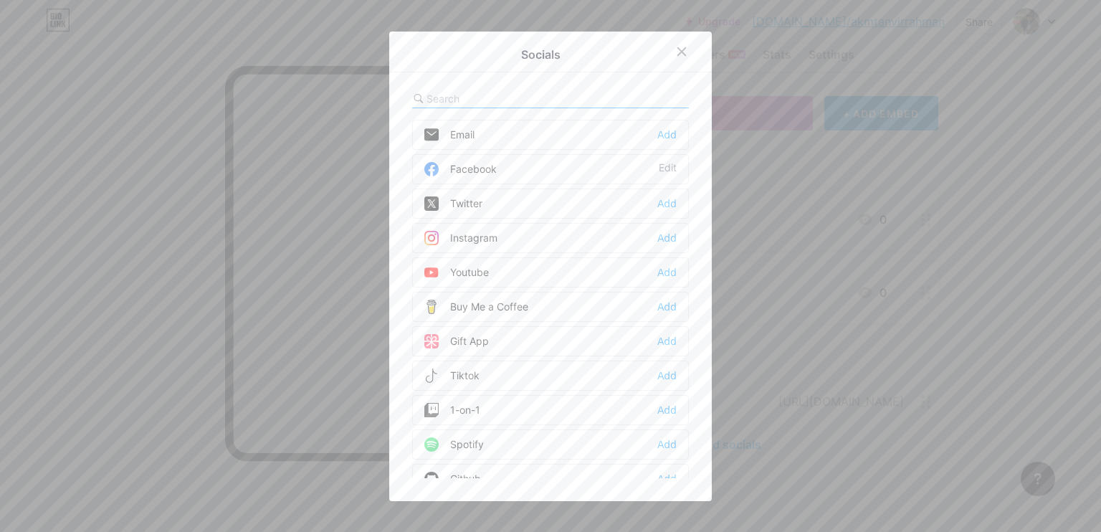
click at [478, 238] on div "Instagram" at bounding box center [460, 238] width 73 height 14
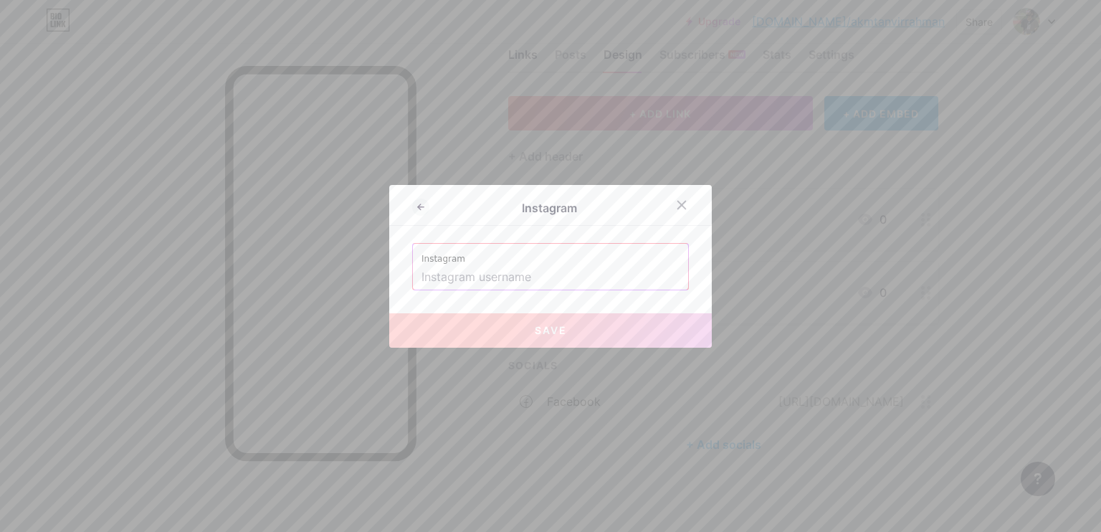
click at [531, 280] on input "text" at bounding box center [550, 277] width 258 height 24
paste input "[URL][DOMAIN_NAME]"
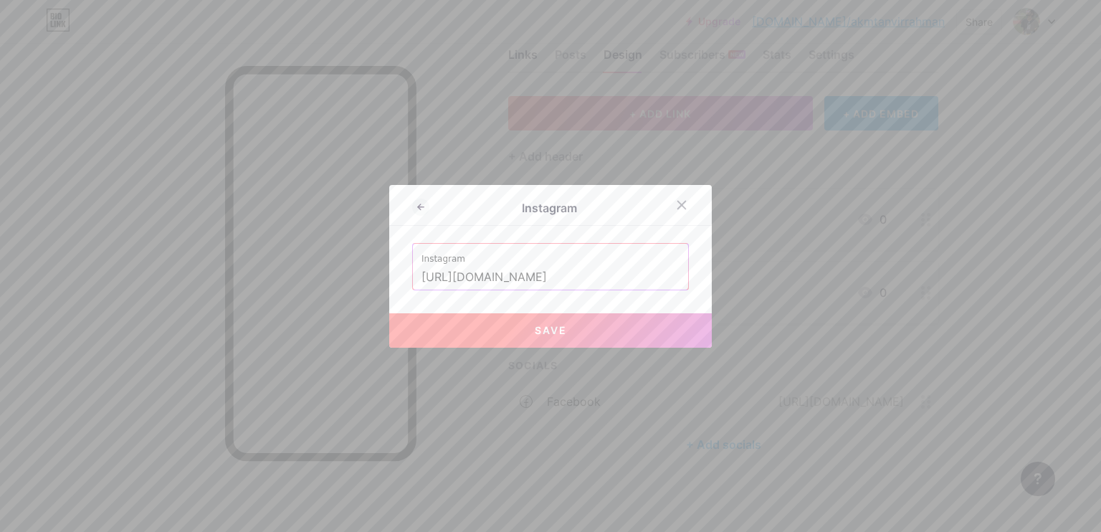
click at [550, 324] on span "Save" at bounding box center [551, 330] width 32 height 12
type input "[URL][DOMAIN_NAME][DOMAIN_NAME]"
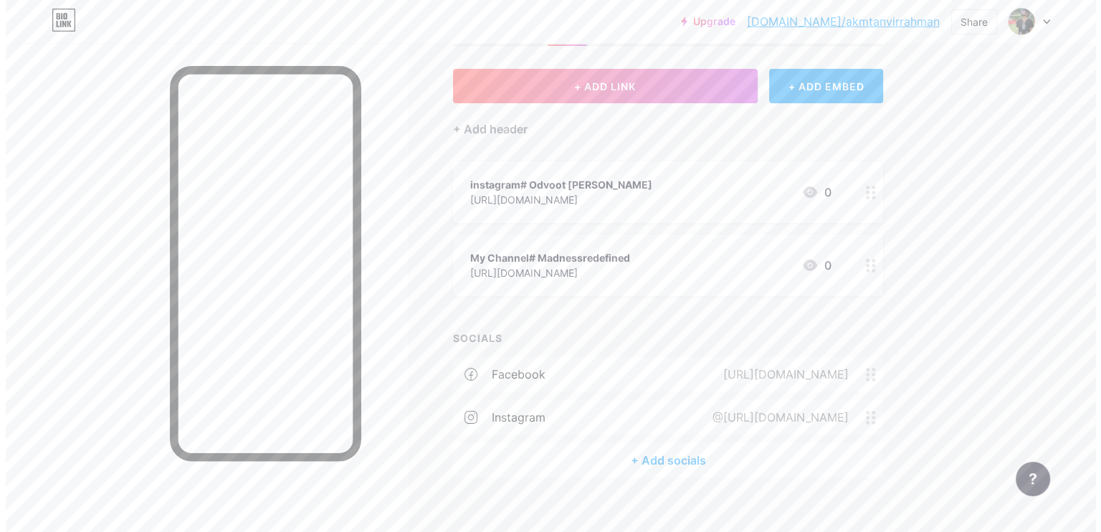
scroll to position [80, 0]
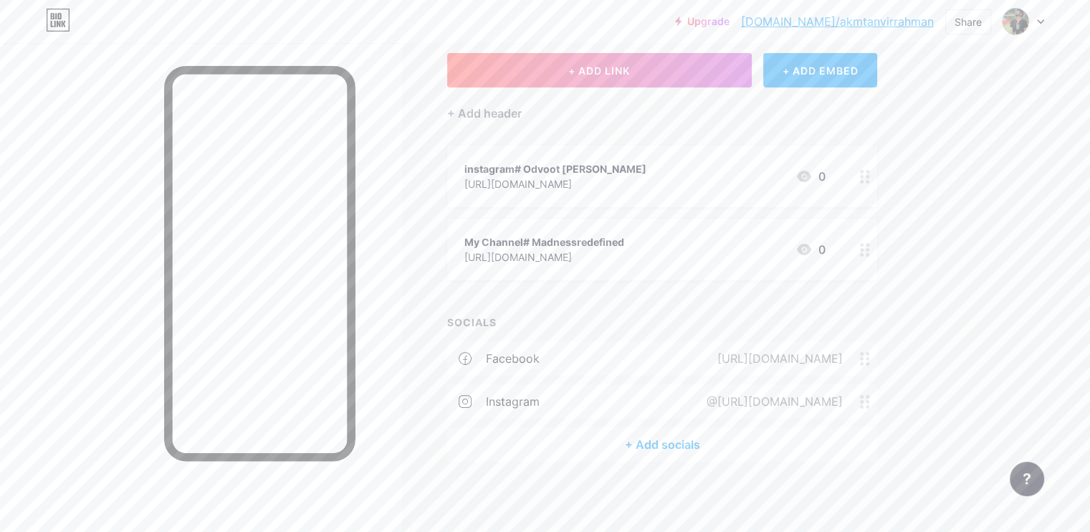
click at [860, 396] on div "@[URL][DOMAIN_NAME]" at bounding box center [772, 401] width 176 height 17
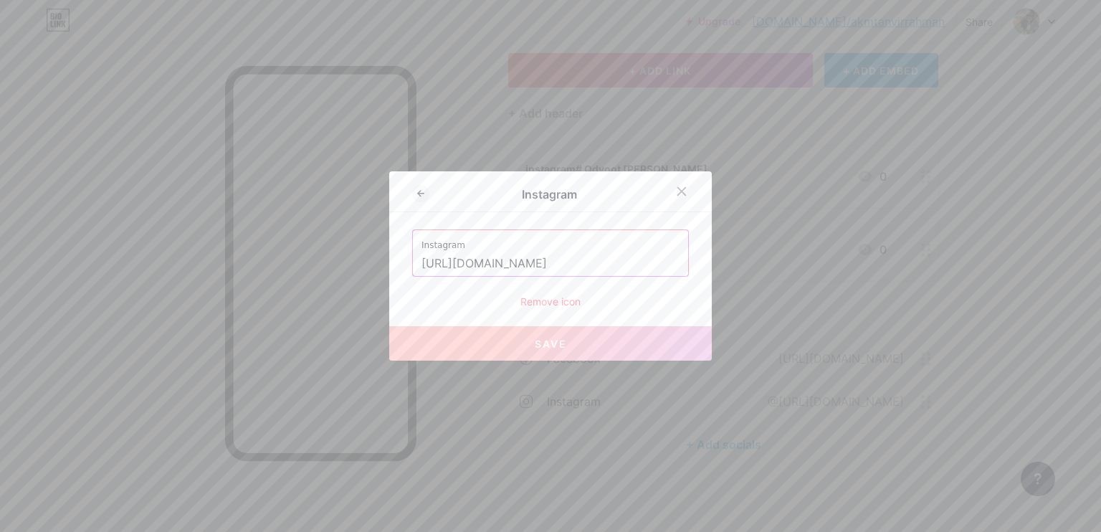
click at [669, 262] on input "[URL][DOMAIN_NAME]" at bounding box center [550, 264] width 258 height 24
drag, startPoint x: 570, startPoint y: 262, endPoint x: 333, endPoint y: 269, distance: 238.0
click at [333, 269] on div "Instagram Instagram [URL][DOMAIN_NAME] Remove icon Save" at bounding box center [550, 266] width 1101 height 532
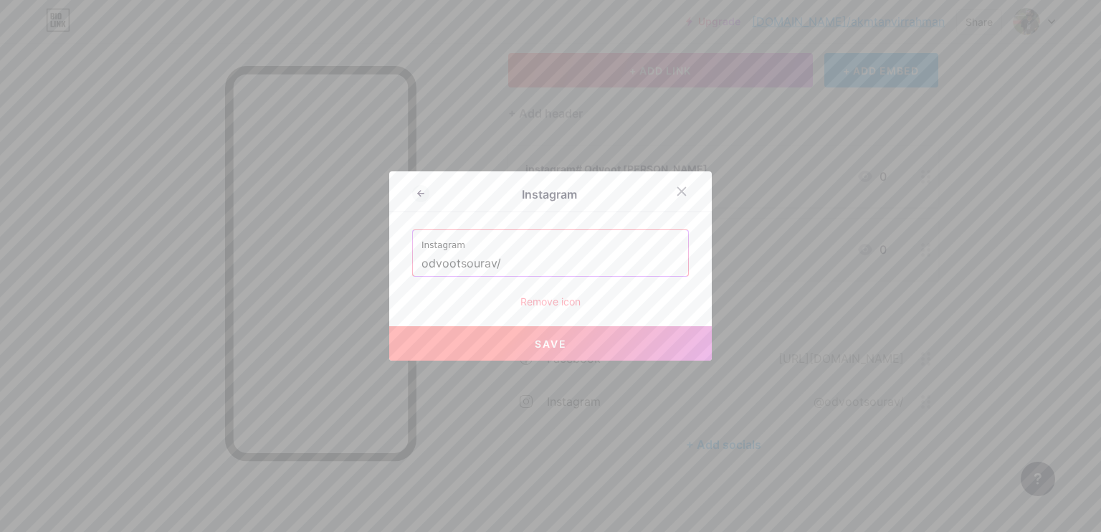
click at [522, 263] on input "odvootsourav/" at bounding box center [550, 264] width 258 height 24
click at [556, 333] on button "Save" at bounding box center [550, 343] width 322 height 34
type input "[URL][DOMAIN_NAME]"
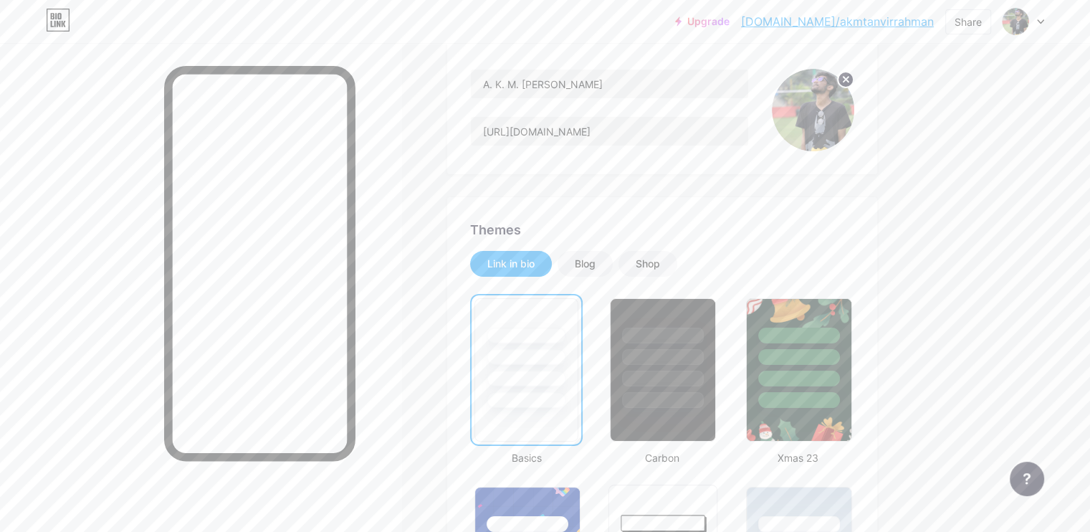
scroll to position [215, 0]
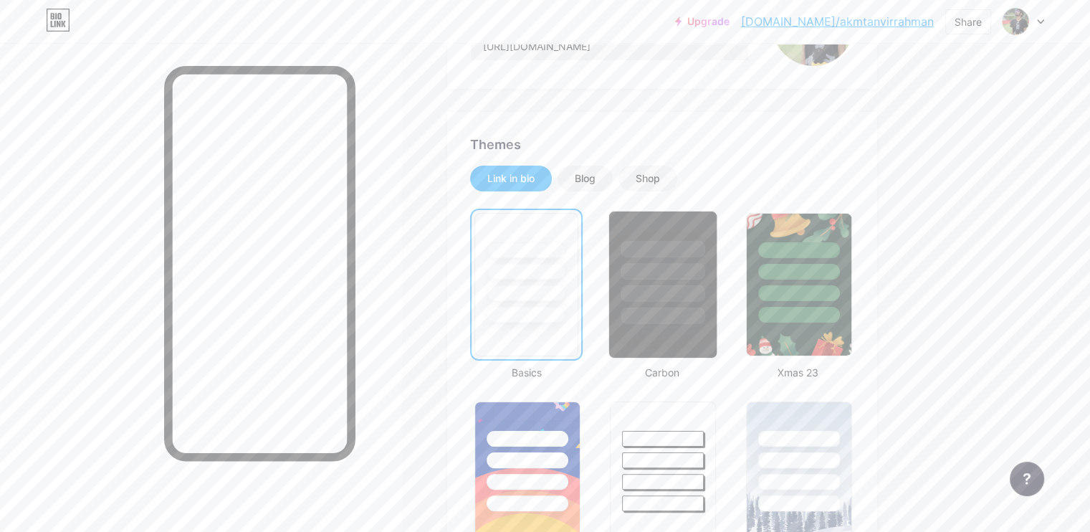
click at [705, 272] on div at bounding box center [663, 271] width 84 height 16
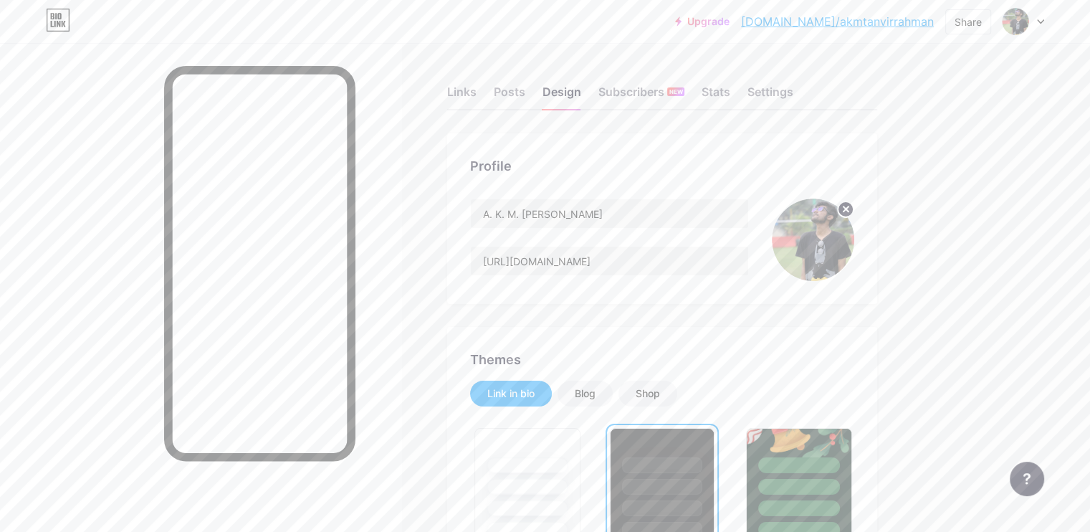
scroll to position [0, 0]
click at [613, 393] on div "Blog" at bounding box center [585, 394] width 55 height 26
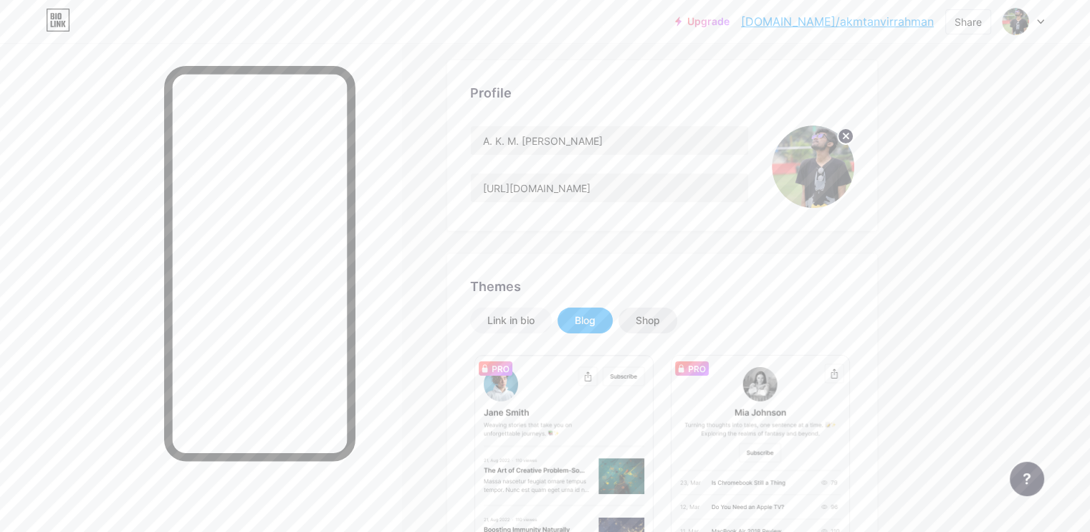
scroll to position [143, 0]
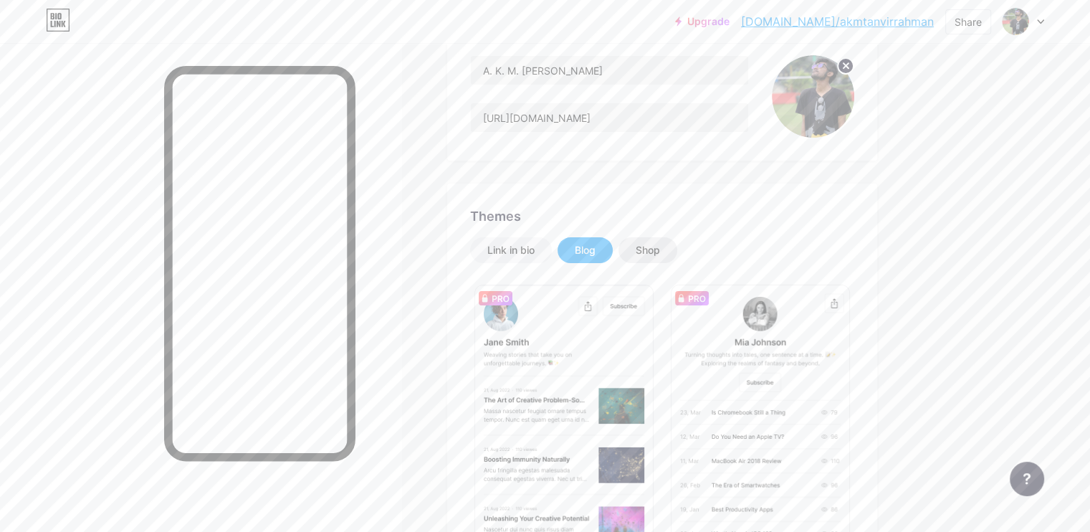
click at [677, 258] on div "Shop" at bounding box center [647, 250] width 59 height 26
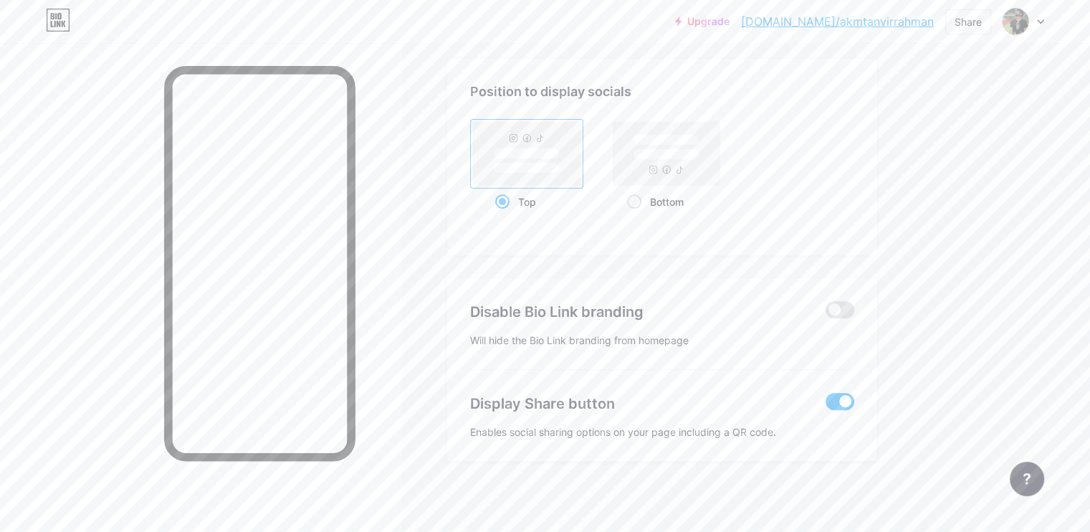
scroll to position [652, 0]
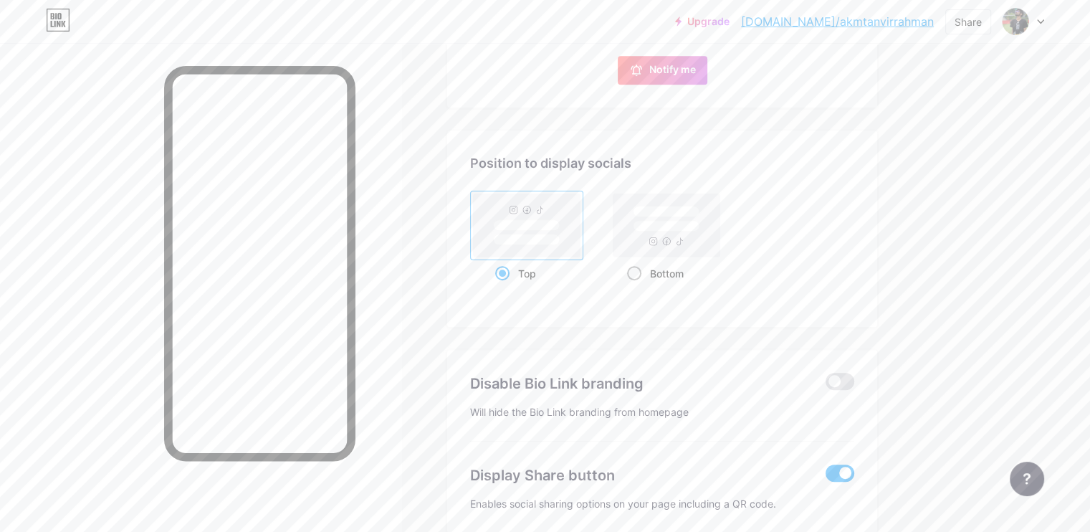
click at [720, 231] on rect at bounding box center [666, 224] width 107 height 63
click at [636, 287] on input "Bottom" at bounding box center [631, 291] width 9 height 9
radio input "true"
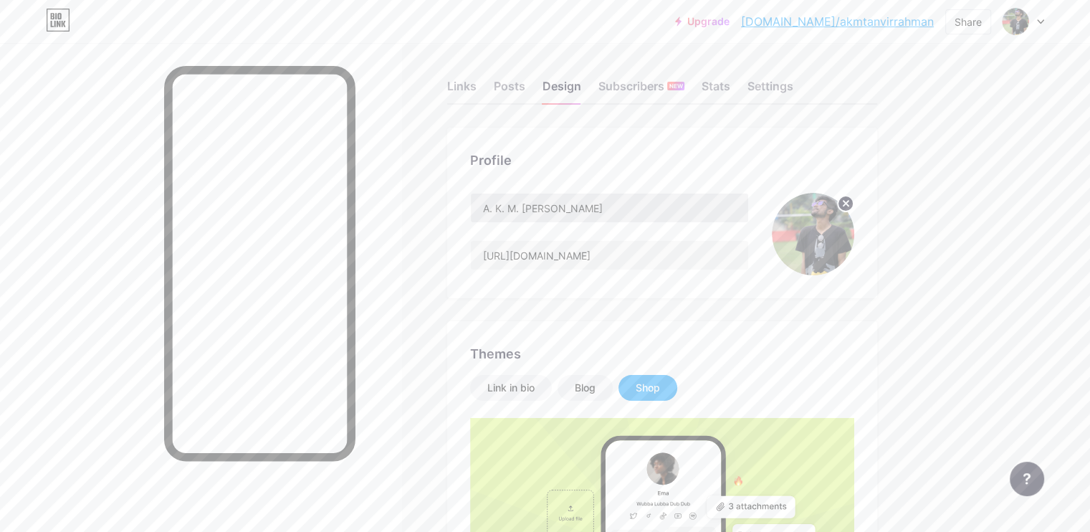
scroll to position [0, 0]
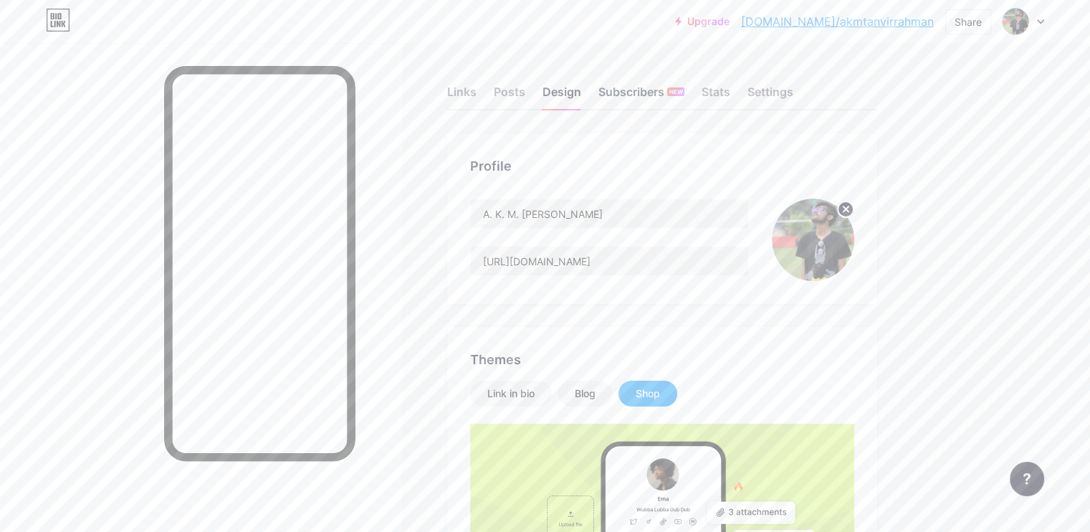
click at [684, 97] on div "Subscribers NEW" at bounding box center [641, 96] width 86 height 26
click at [525, 91] on div "Posts" at bounding box center [510, 96] width 32 height 26
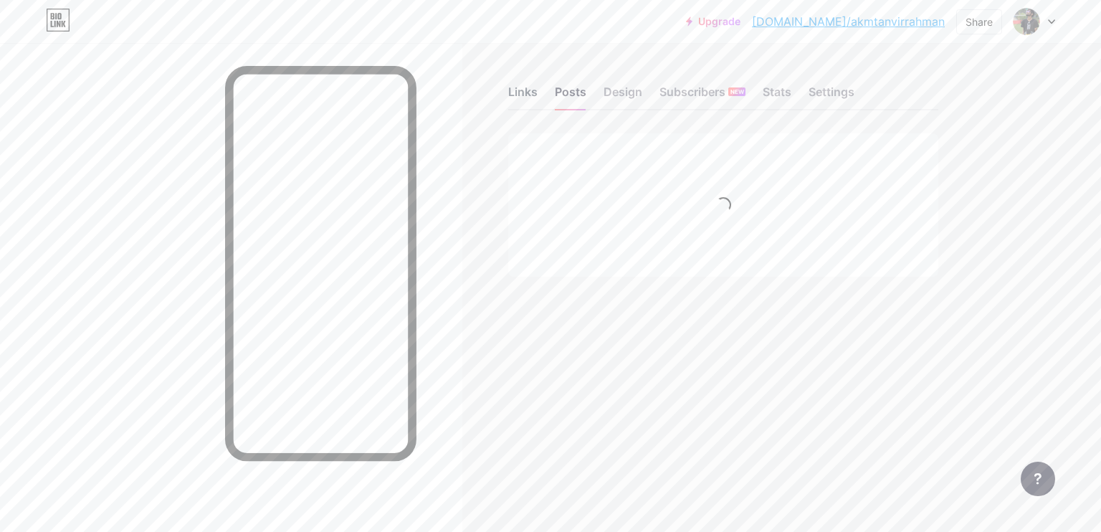
click at [522, 92] on div "Links" at bounding box center [522, 96] width 29 height 26
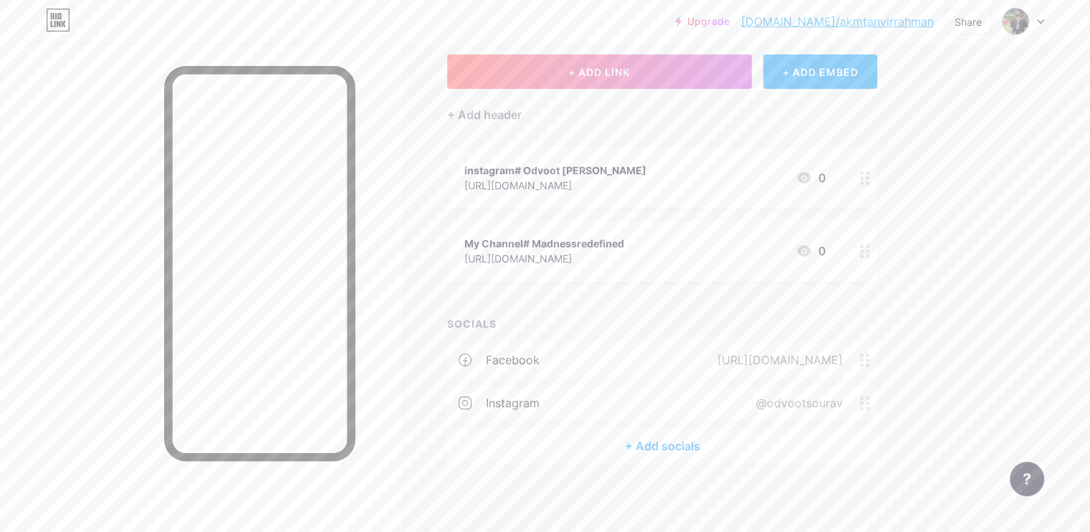
scroll to position [80, 0]
click at [730, 180] on div "instagram# Odvoot [PERSON_NAME] [URL][DOMAIN_NAME] 0" at bounding box center [644, 176] width 361 height 33
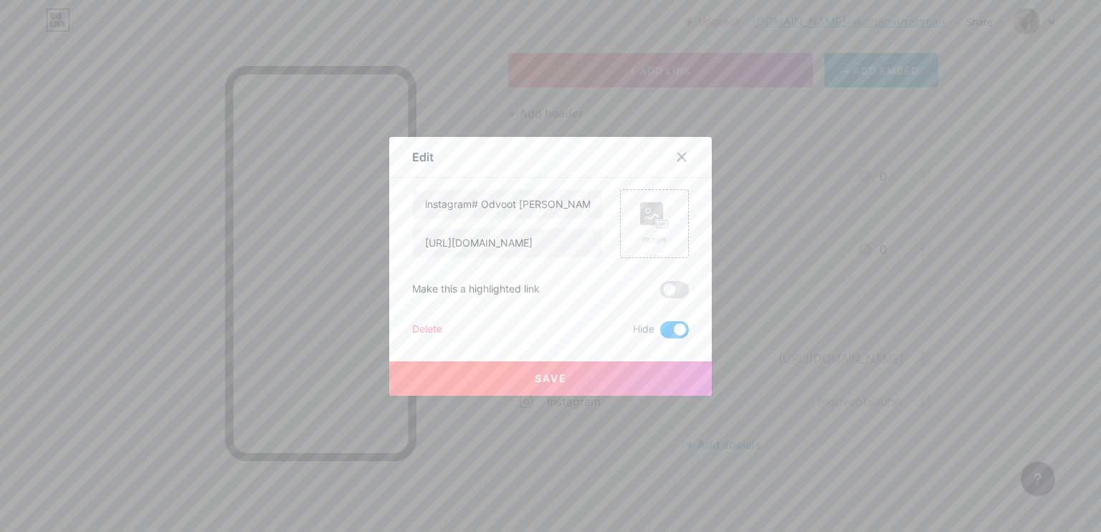
click at [422, 330] on div "Delete" at bounding box center [427, 329] width 30 height 17
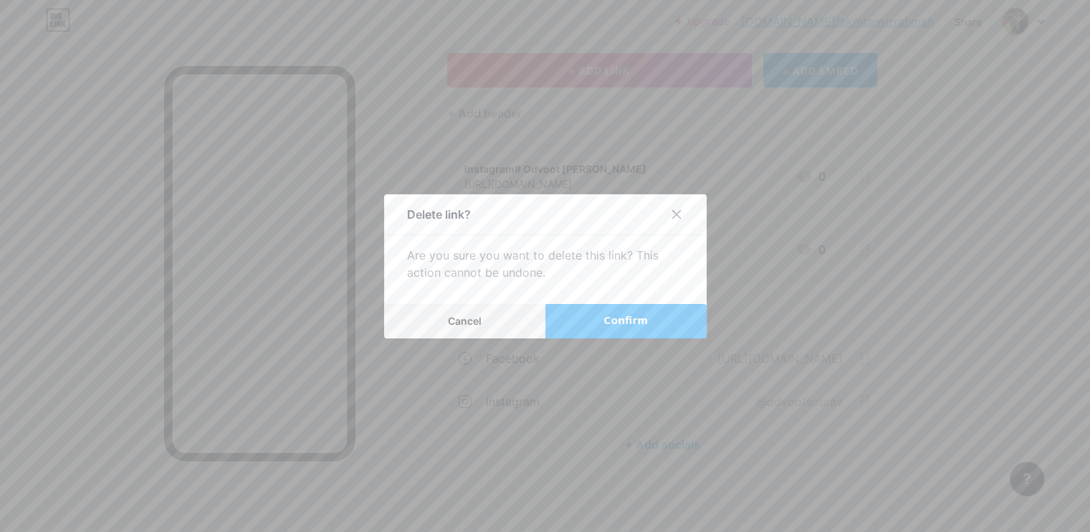
click at [595, 317] on button "Confirm" at bounding box center [625, 321] width 161 height 34
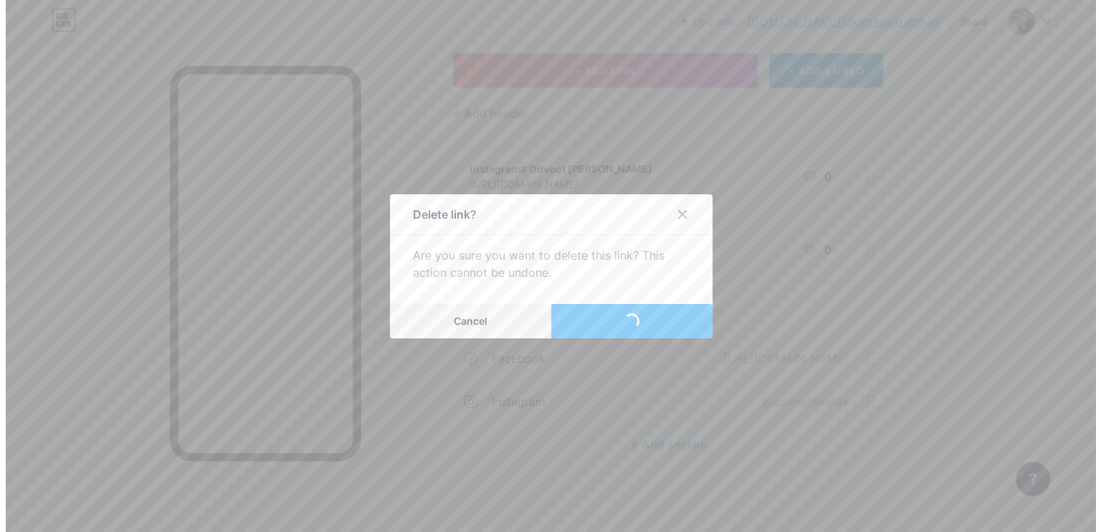
scroll to position [7, 0]
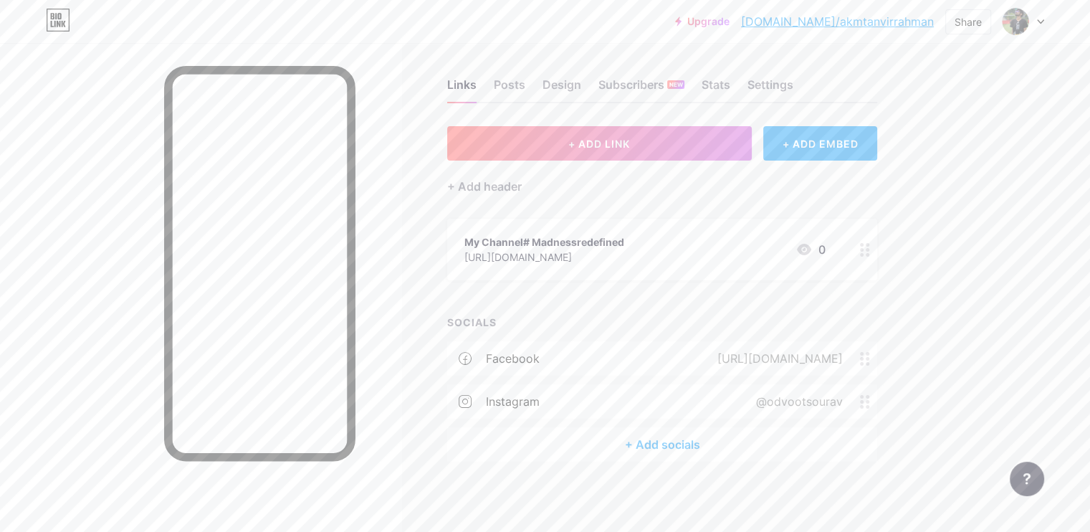
click at [624, 249] on div "[URL][DOMAIN_NAME]" at bounding box center [544, 256] width 160 height 15
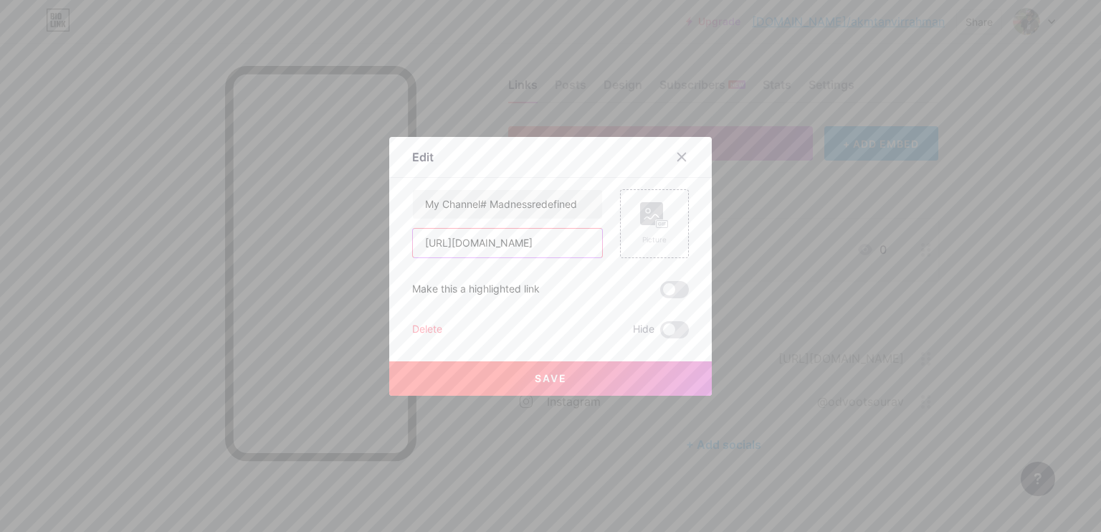
click at [573, 239] on input "[URL][DOMAIN_NAME]" at bounding box center [507, 243] width 189 height 29
click at [430, 323] on div "Delete" at bounding box center [427, 329] width 30 height 17
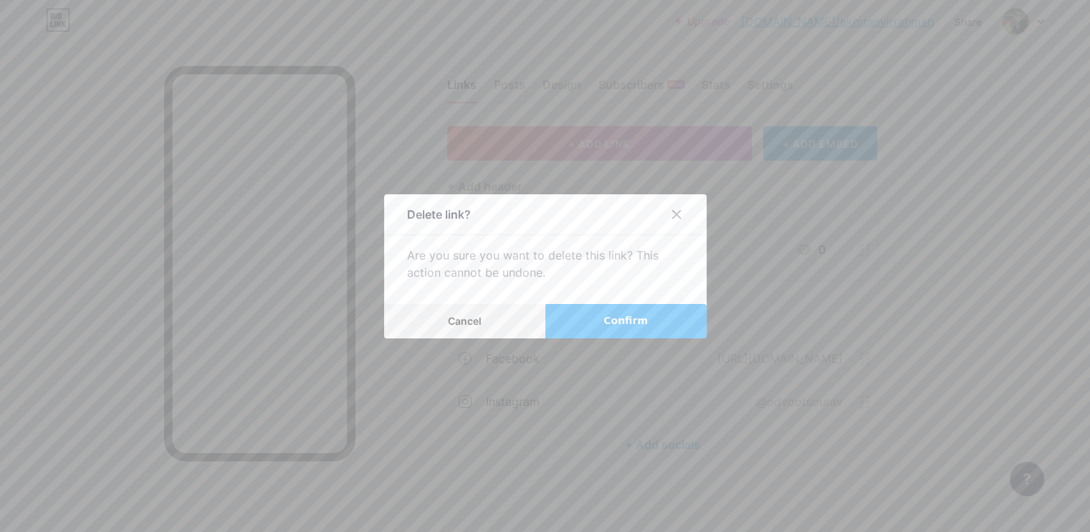
click at [606, 317] on span "Confirm" at bounding box center [625, 320] width 44 height 15
click at [737, 438] on div at bounding box center [545, 266] width 1090 height 532
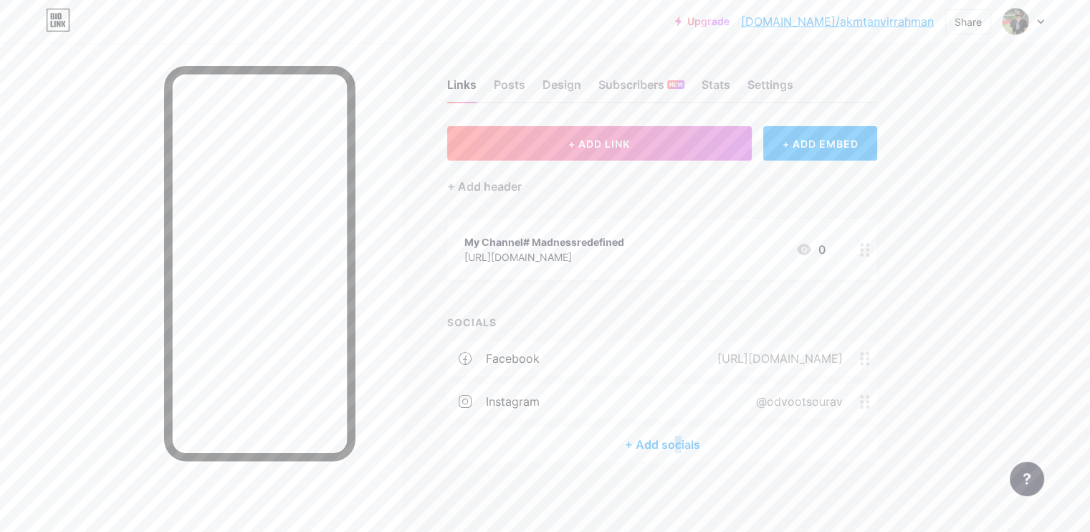
click at [738, 438] on div "+ Add socials" at bounding box center [662, 444] width 430 height 34
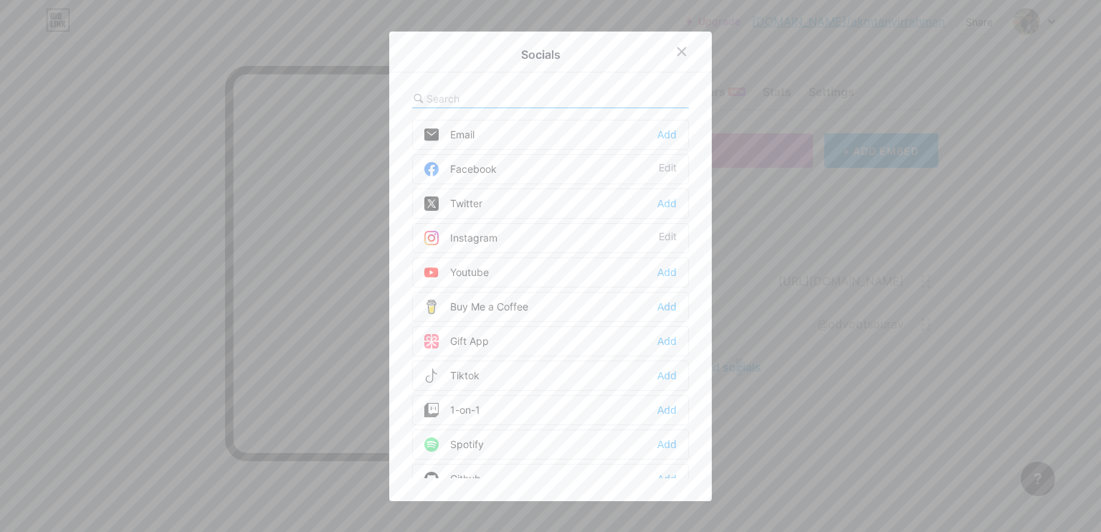
scroll to position [0, 0]
click at [667, 274] on div "Add" at bounding box center [666, 272] width 19 height 14
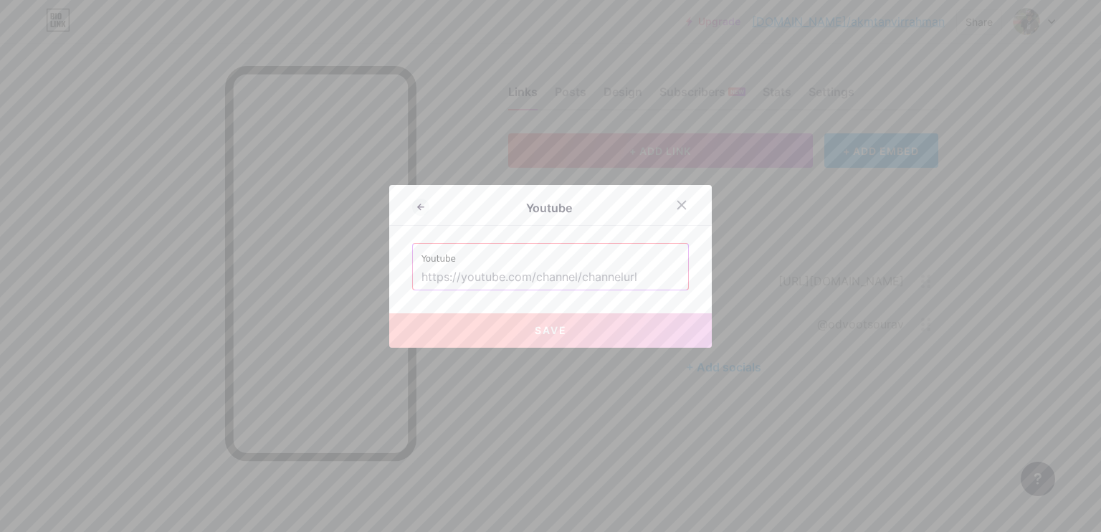
click at [548, 277] on input "text" at bounding box center [550, 277] width 258 height 24
paste input "[URL][DOMAIN_NAME]"
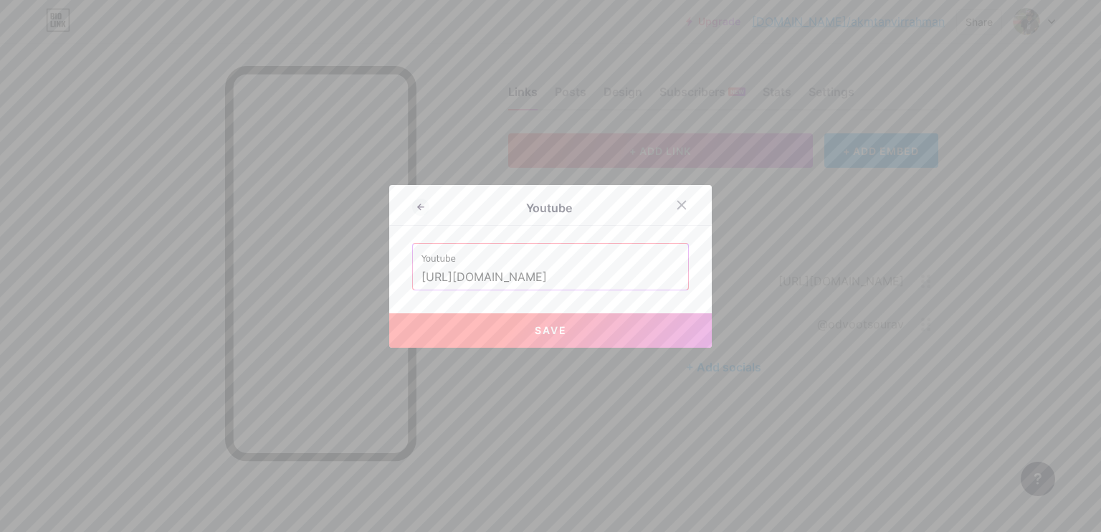
type input "[URL][DOMAIN_NAME]"
click at [623, 335] on button "Save" at bounding box center [550, 330] width 322 height 34
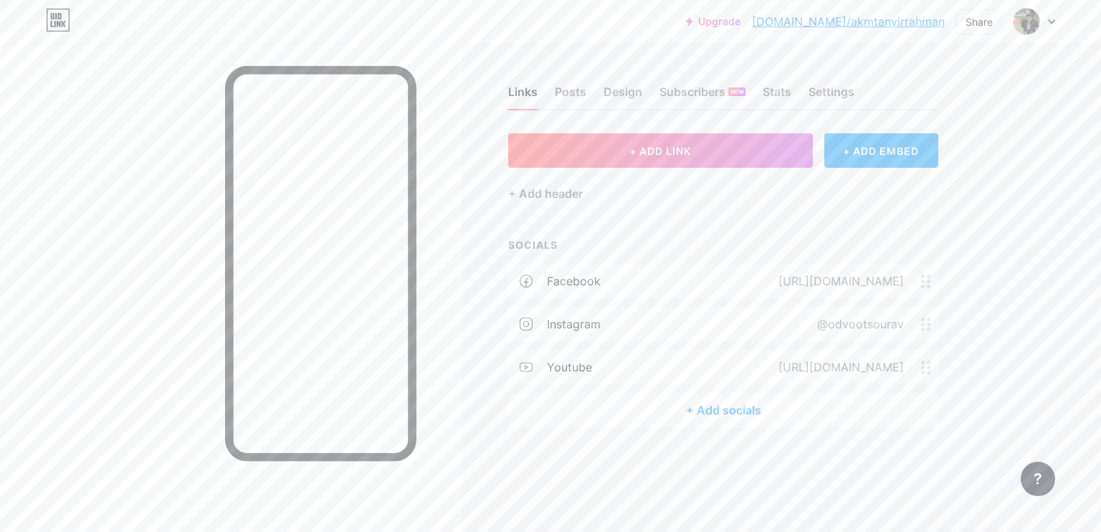
click at [708, 415] on div "+ Add socials" at bounding box center [723, 410] width 430 height 34
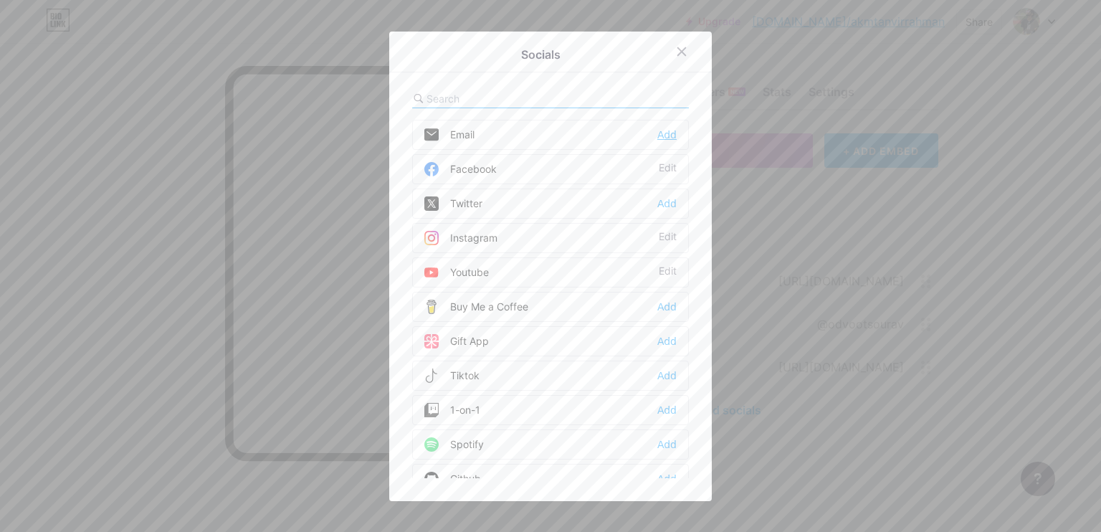
click at [662, 136] on div "Add" at bounding box center [666, 135] width 19 height 14
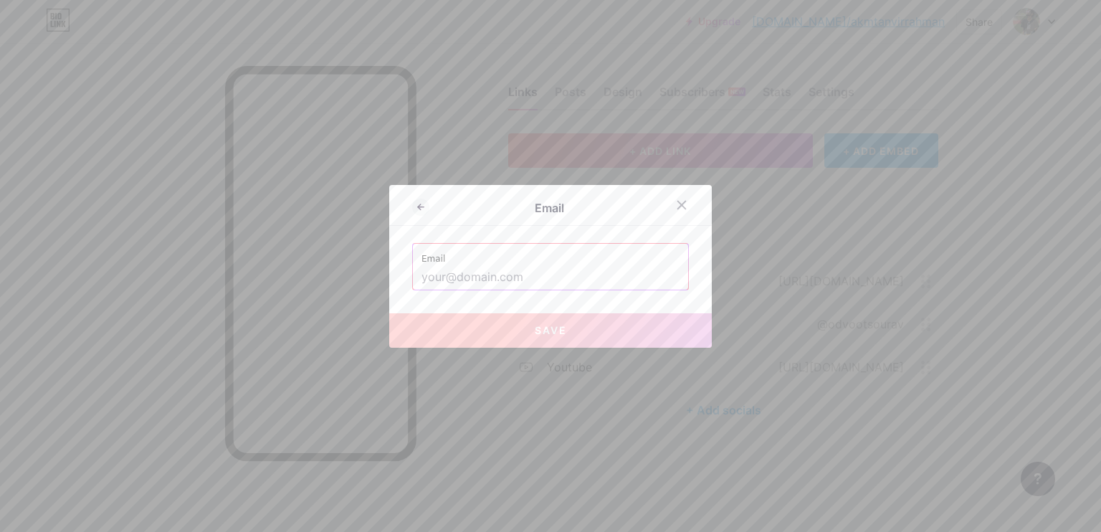
click at [531, 278] on input "text" at bounding box center [550, 277] width 258 height 24
paste input "[DOMAIN_NAME][EMAIL_ADDRESS][DOMAIN_NAME]"
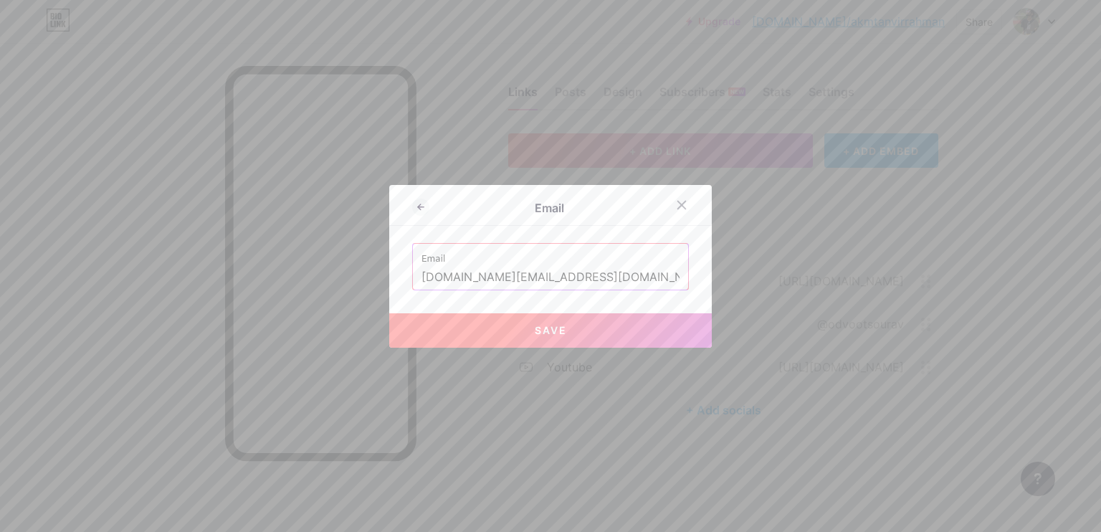
drag, startPoint x: 454, startPoint y: 275, endPoint x: 193, endPoint y: 311, distance: 263.3
click at [194, 315] on div "Email Email [DOMAIN_NAME][EMAIL_ADDRESS][DOMAIN_NAME] Save" at bounding box center [550, 266] width 1101 height 532
click at [547, 325] on span "Save" at bounding box center [551, 330] width 32 height 12
type input "mailto:[DOMAIN_NAME][EMAIL_ADDRESS][DOMAIN_NAME]"
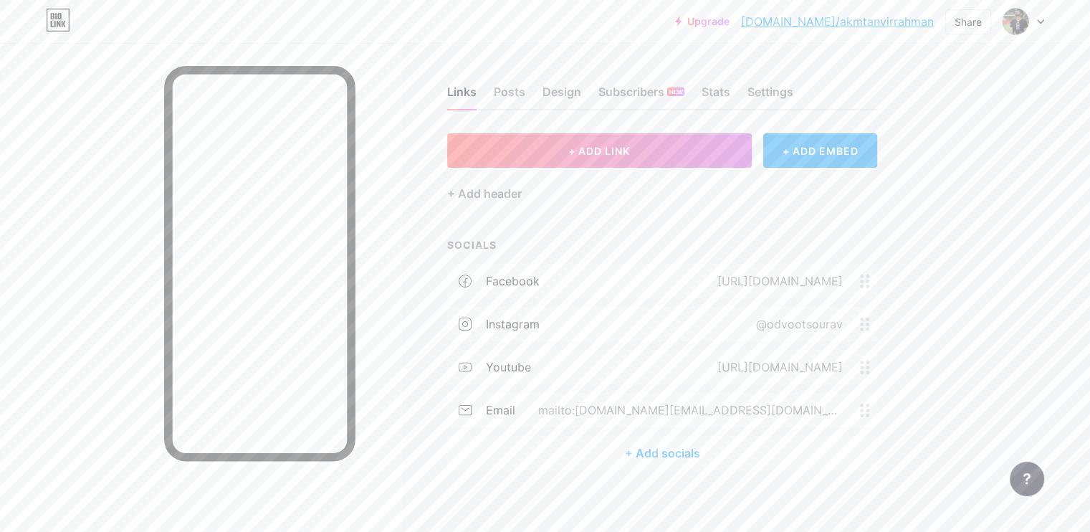
click at [722, 462] on div "+ Add socials" at bounding box center [662, 453] width 430 height 34
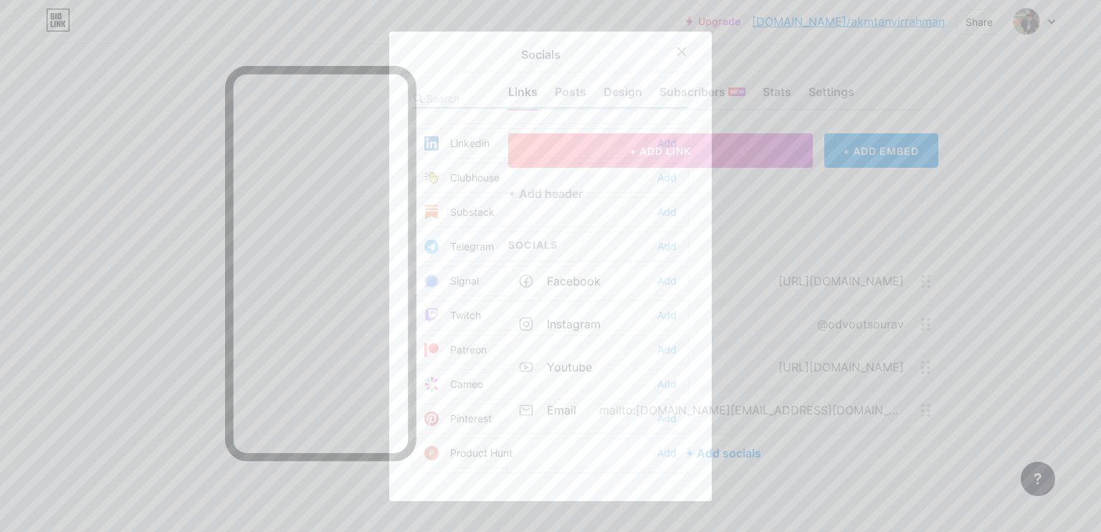
scroll to position [645, 0]
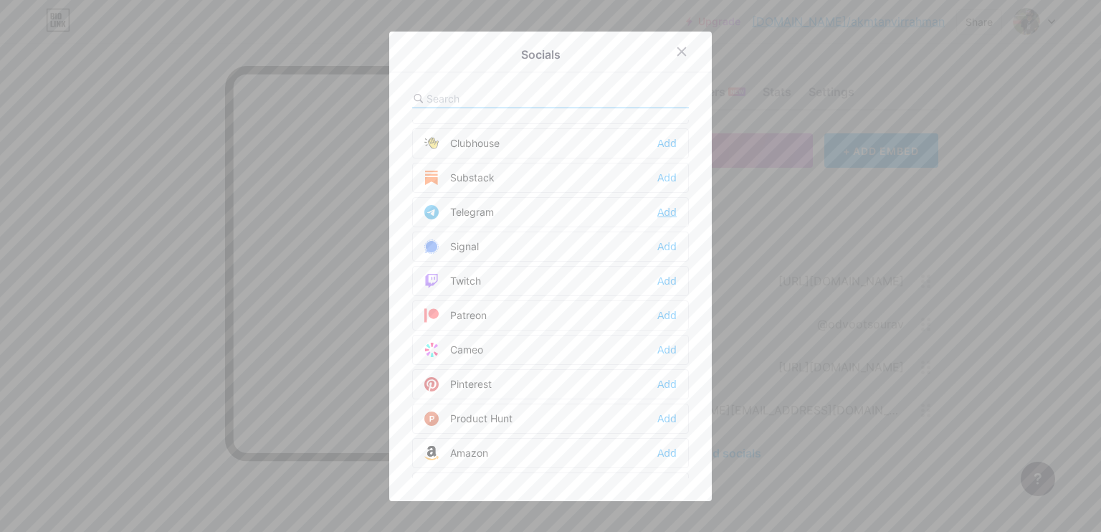
click at [659, 211] on div "Add" at bounding box center [666, 212] width 19 height 14
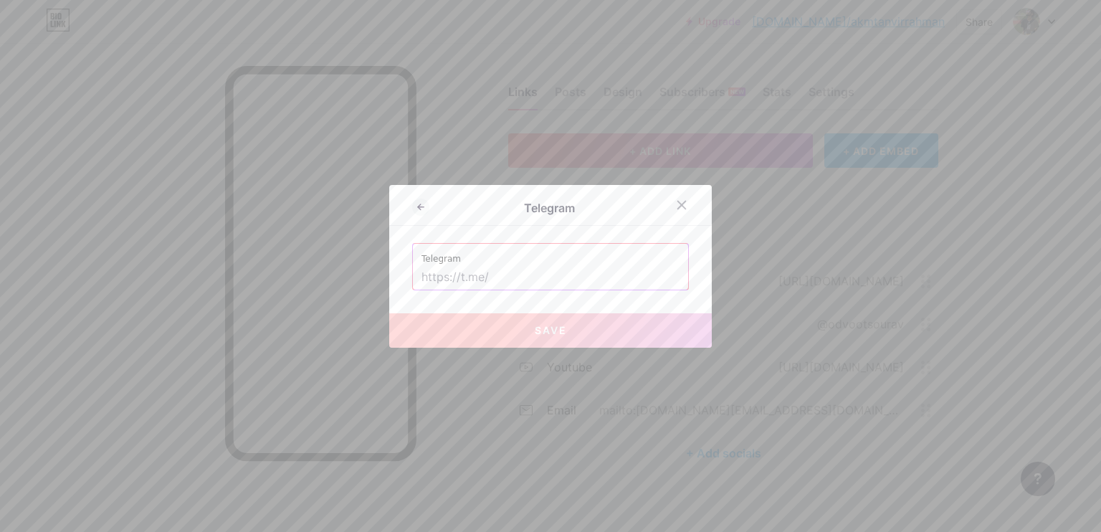
click at [484, 275] on input "text" at bounding box center [550, 277] width 258 height 24
click at [676, 204] on icon at bounding box center [681, 204] width 11 height 11
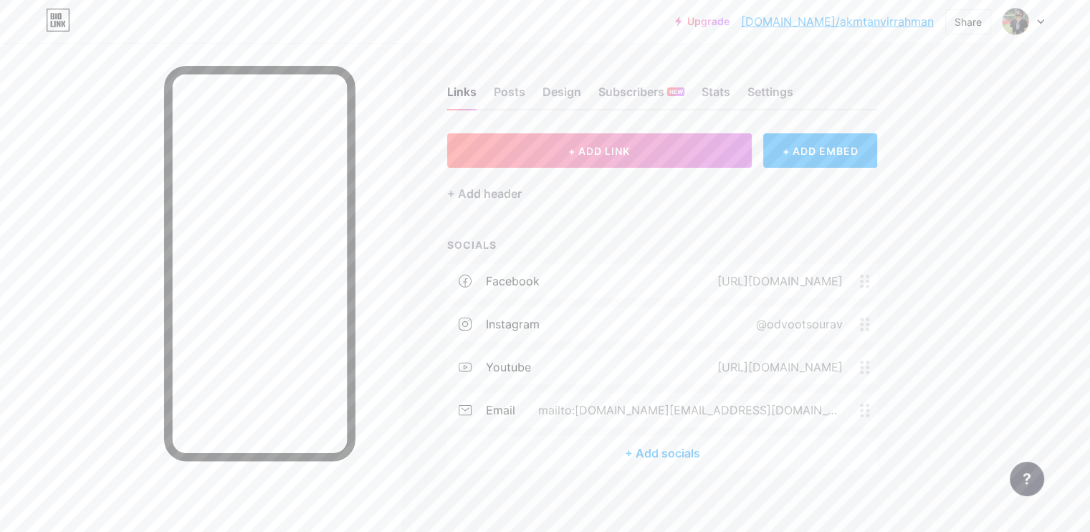
click at [738, 469] on div "+ Add socials" at bounding box center [662, 453] width 430 height 34
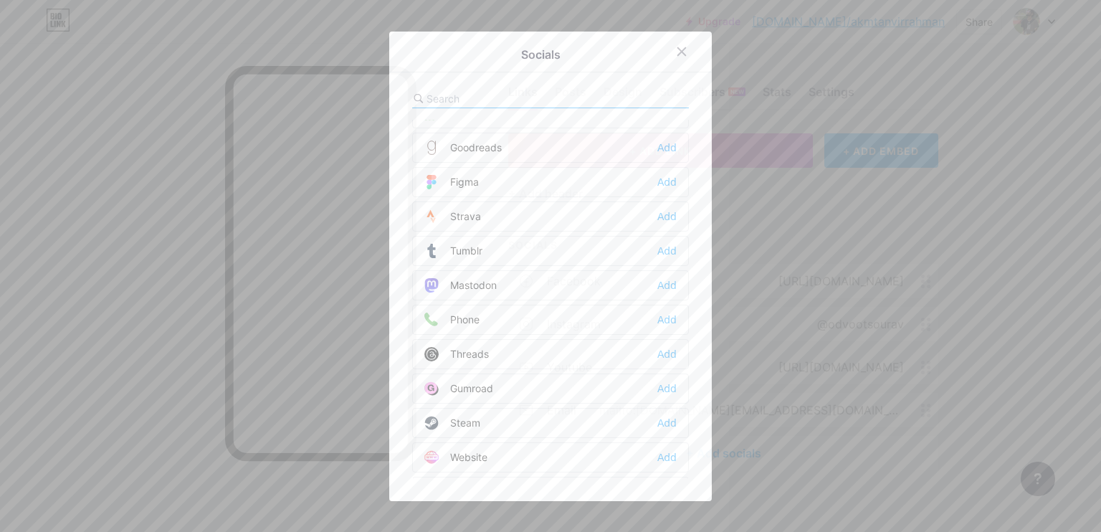
scroll to position [1278, 0]
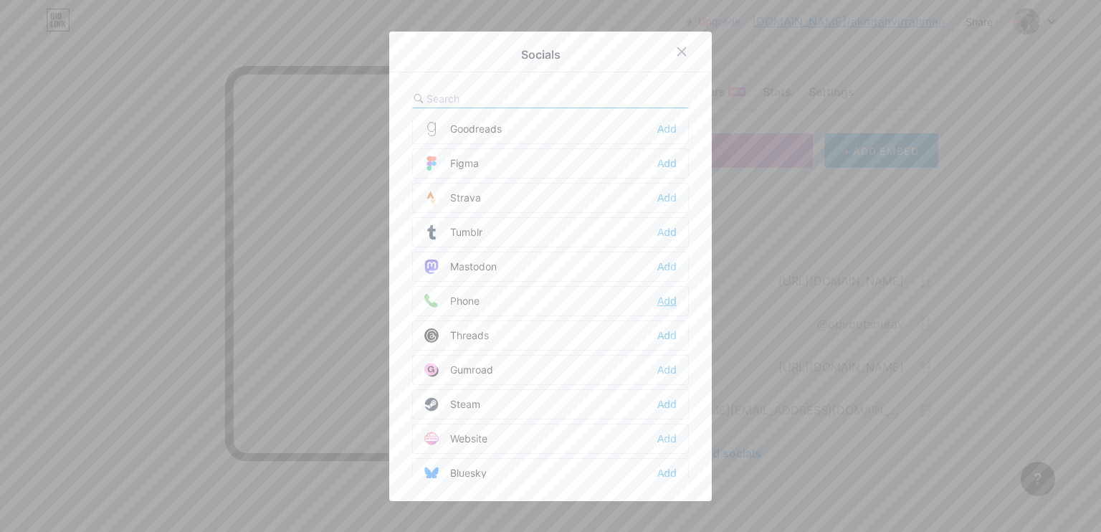
click at [665, 294] on div "Add" at bounding box center [666, 301] width 19 height 14
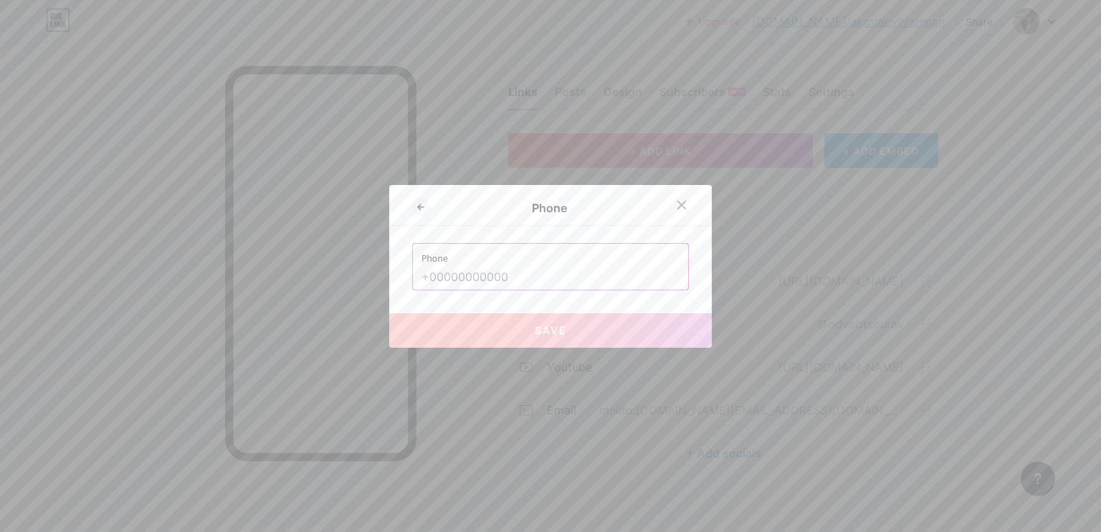
click at [472, 274] on input "text" at bounding box center [550, 277] width 258 height 24
type input "]"
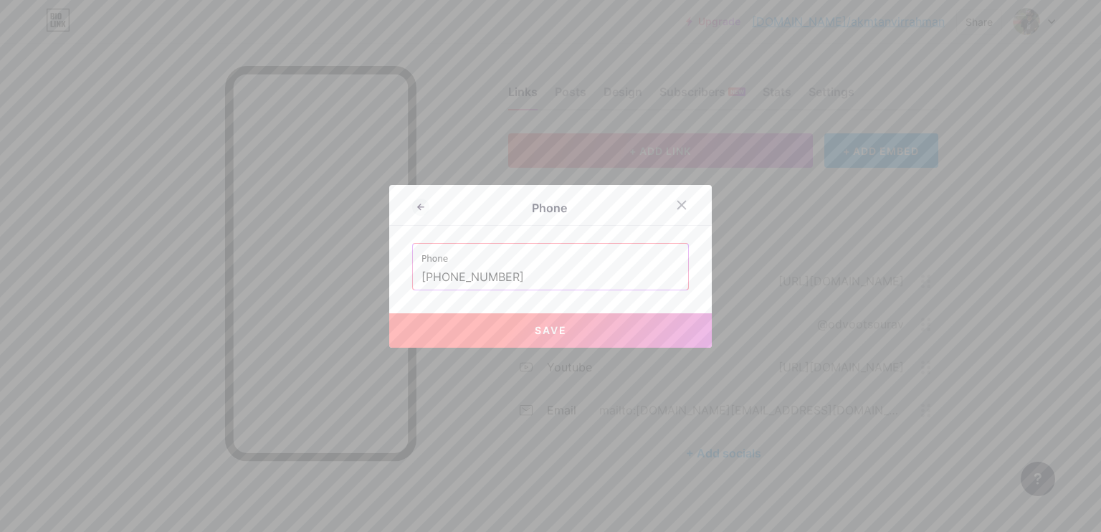
click at [536, 319] on button "Save" at bounding box center [550, 330] width 322 height 34
type input "tel:[PHONE_NUMBER]"
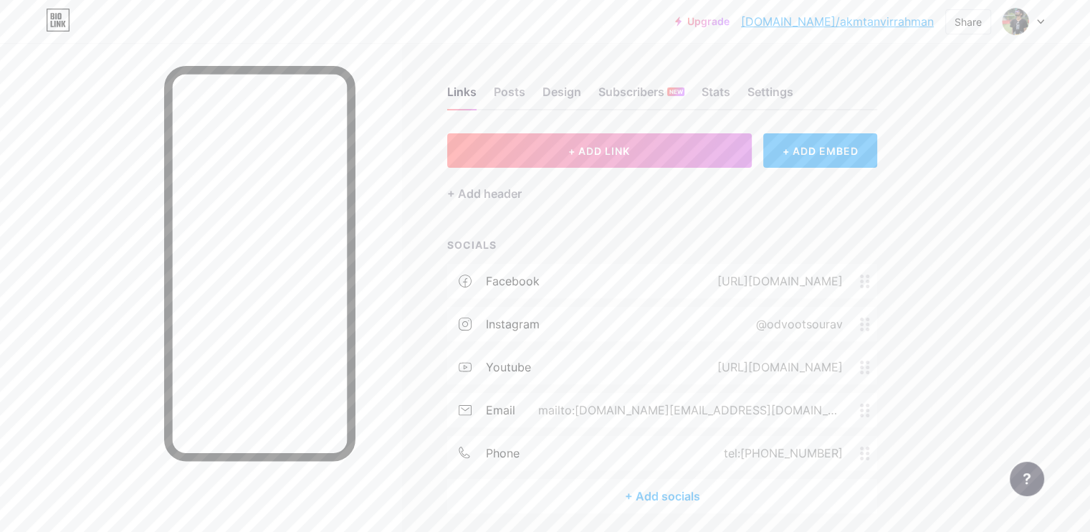
click at [721, 494] on div "+ Add socials" at bounding box center [662, 496] width 430 height 34
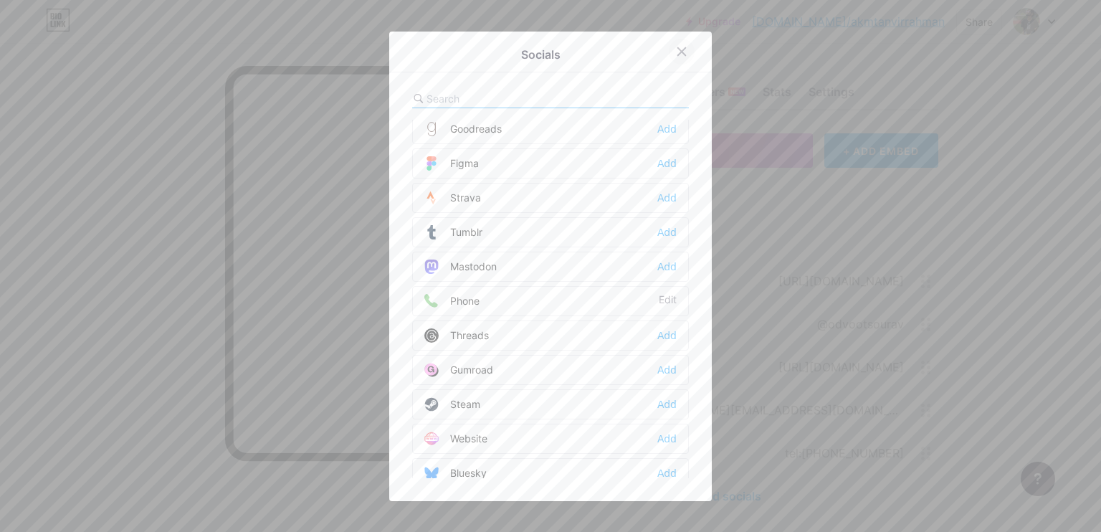
click at [680, 57] on div at bounding box center [682, 52] width 26 height 26
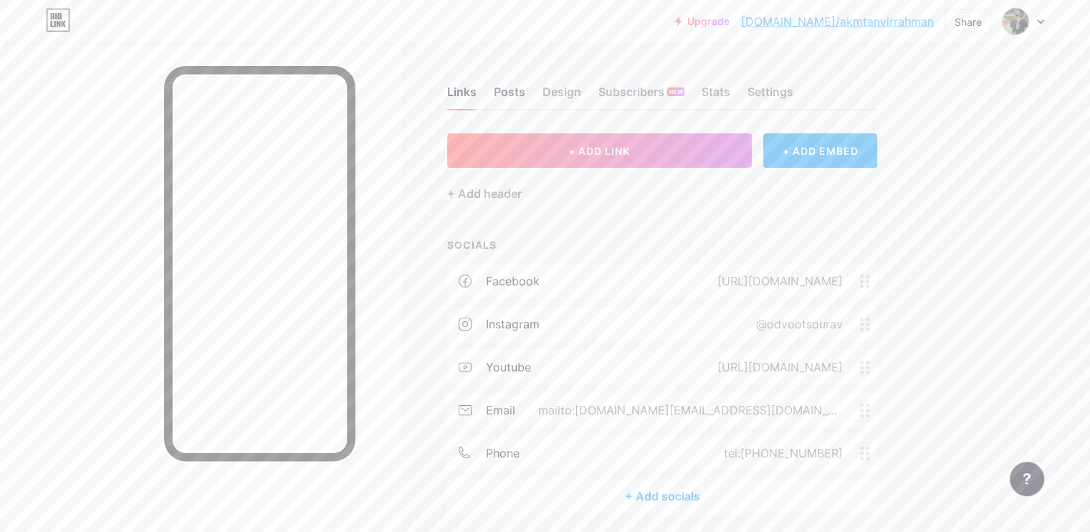
click at [525, 89] on div "Posts" at bounding box center [510, 96] width 32 height 26
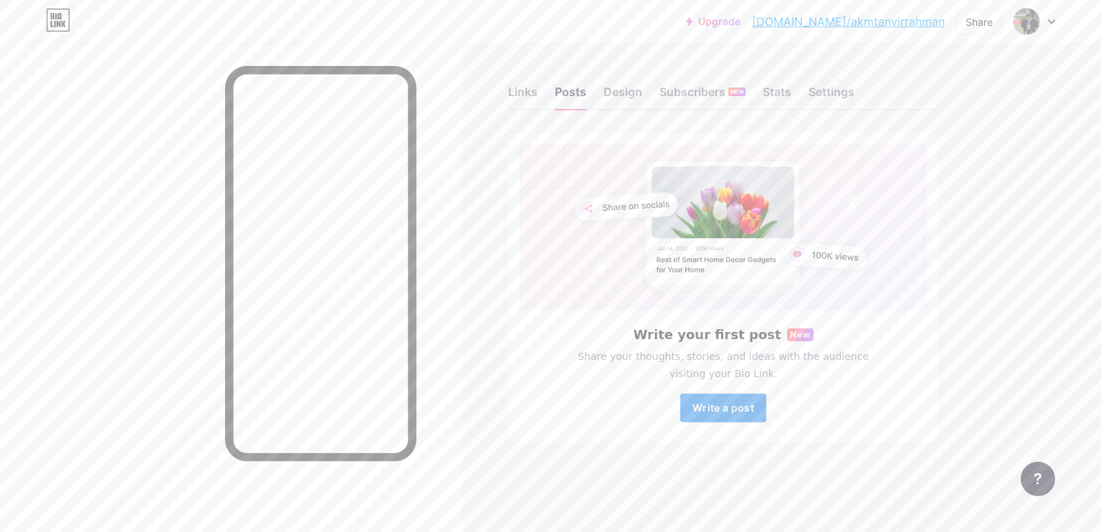
click at [747, 416] on button "Write a post" at bounding box center [723, 407] width 86 height 29
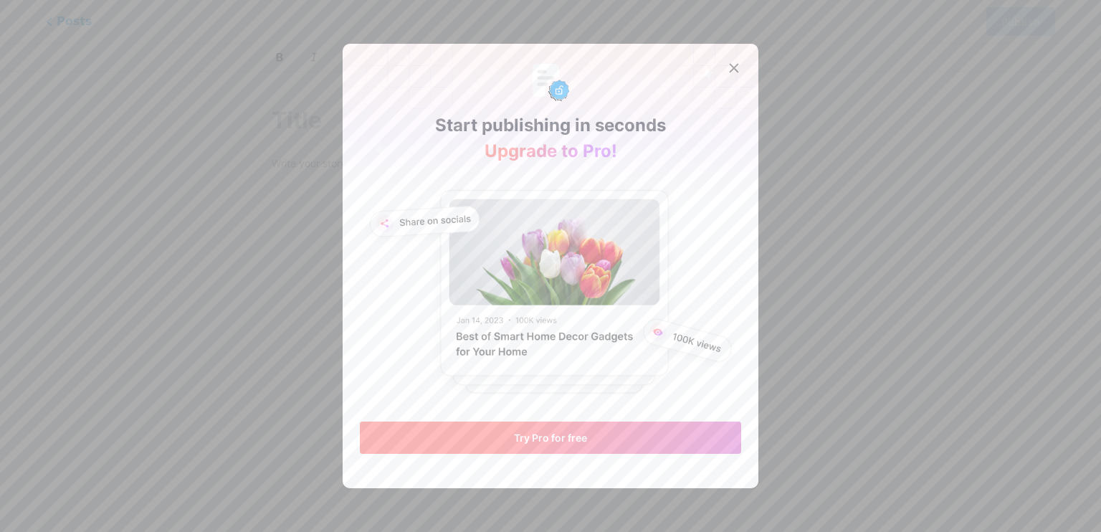
click at [579, 441] on span "Try Pro for free" at bounding box center [550, 437] width 73 height 12
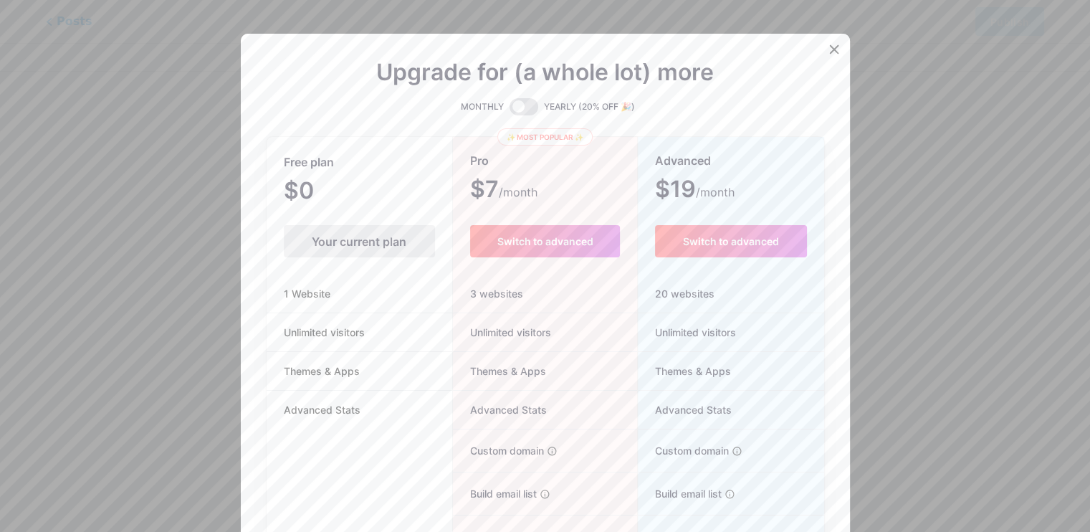
click at [338, 234] on div "Your current plan" at bounding box center [359, 241] width 151 height 32
click at [833, 47] on icon at bounding box center [833, 49] width 11 height 11
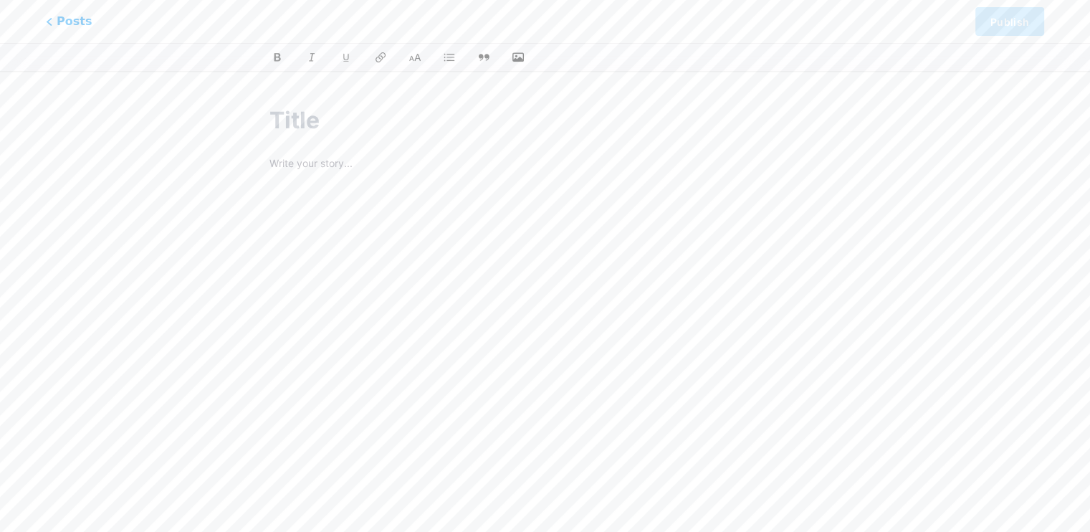
click at [360, 144] on div at bounding box center [544, 311] width 591 height 450
click at [329, 163] on p at bounding box center [544, 165] width 551 height 20
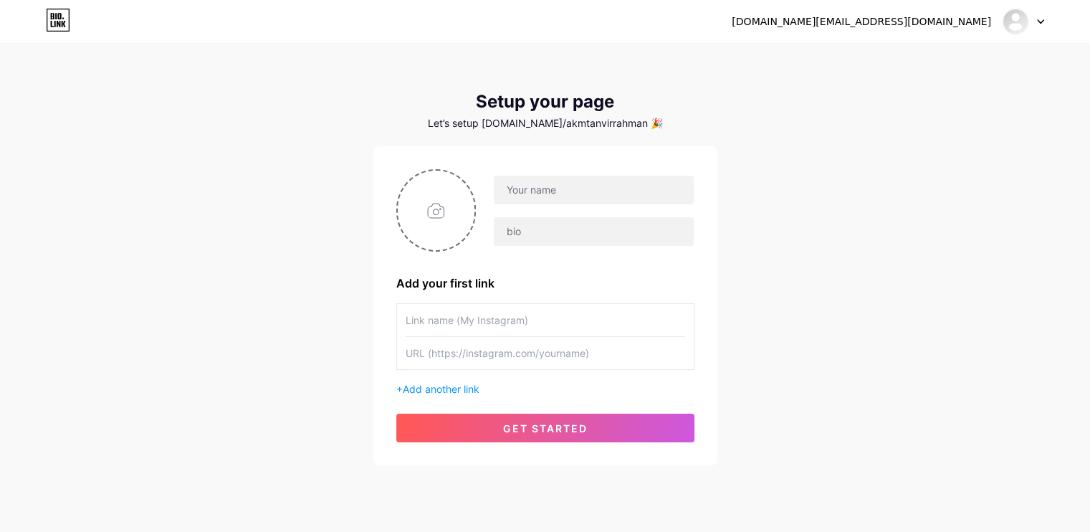
click at [633, 55] on div "[DOMAIN_NAME][EMAIL_ADDRESS][DOMAIN_NAME] Dashboard Logout Setup your page Let’…" at bounding box center [545, 255] width 1090 height 511
click at [546, 194] on input "text" at bounding box center [593, 190] width 199 height 29
click at [562, 193] on input "text" at bounding box center [593, 190] width 199 height 29
click at [770, 140] on div "odvootakmtanvir.tr@gmail.com Dashboard Logout Setup your page Let’s setup bio.l…" at bounding box center [545, 255] width 1090 height 511
